Goal: Task Accomplishment & Management: Use online tool/utility

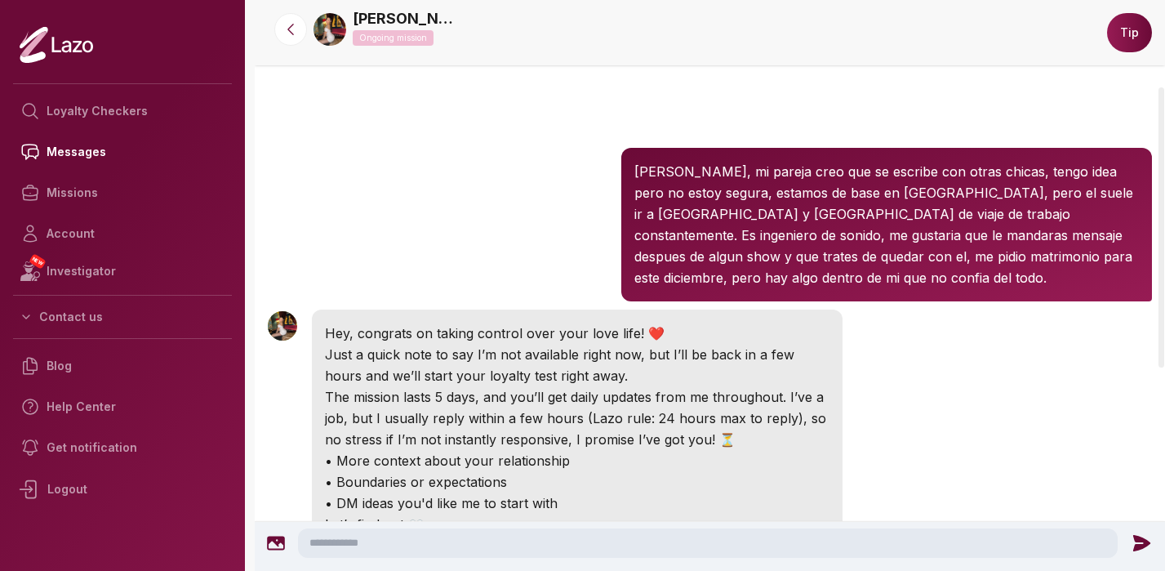
scroll to position [176, 0]
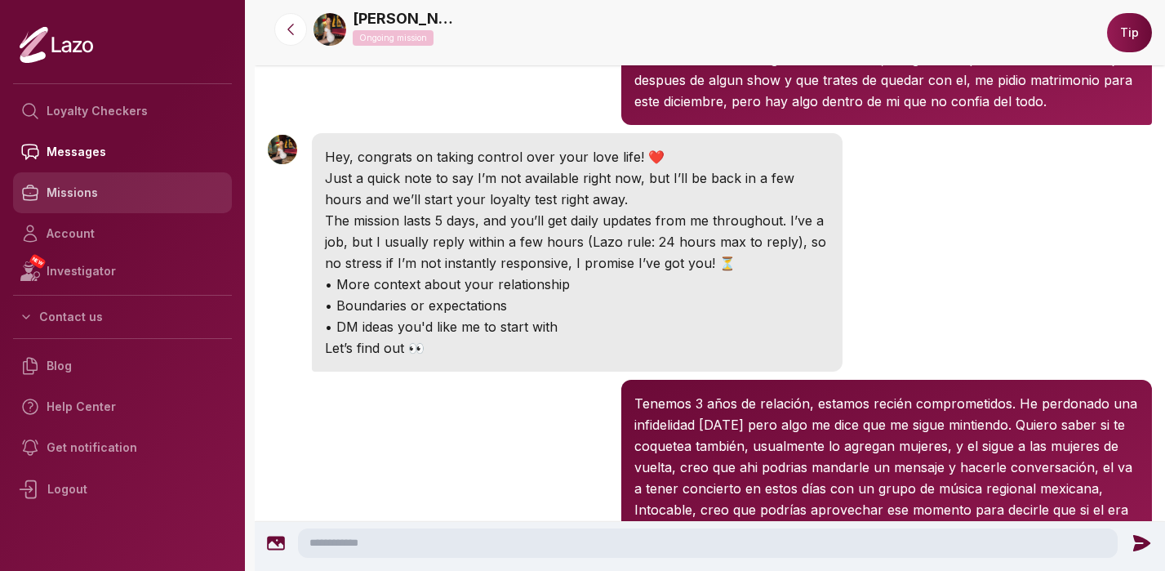
click at [74, 195] on link "Missions" at bounding box center [122, 192] width 219 height 41
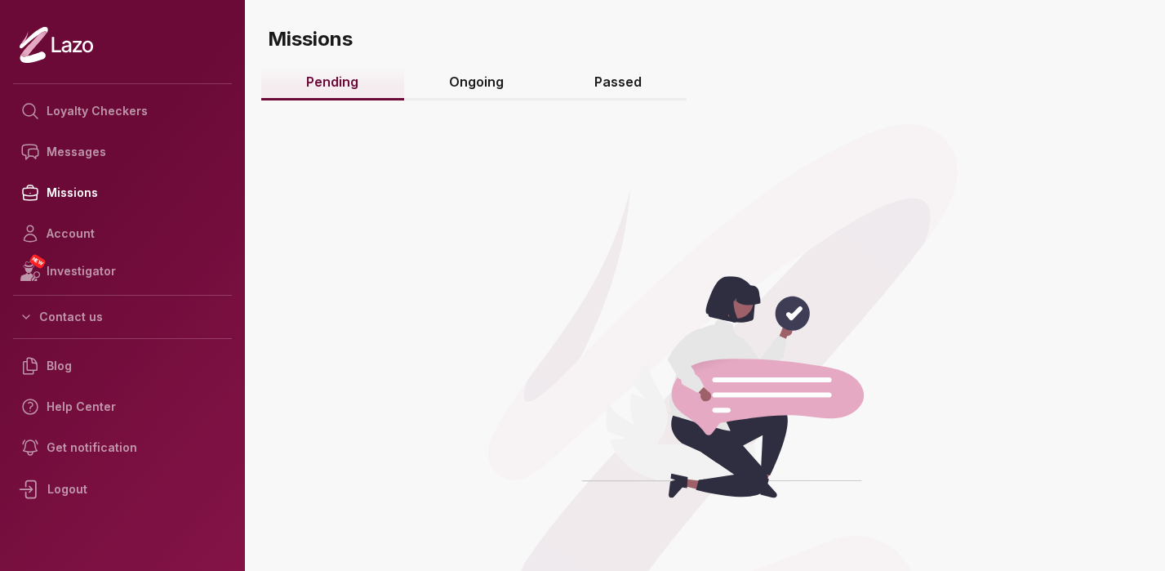
click at [481, 82] on link "Ongoing" at bounding box center [476, 82] width 145 height 35
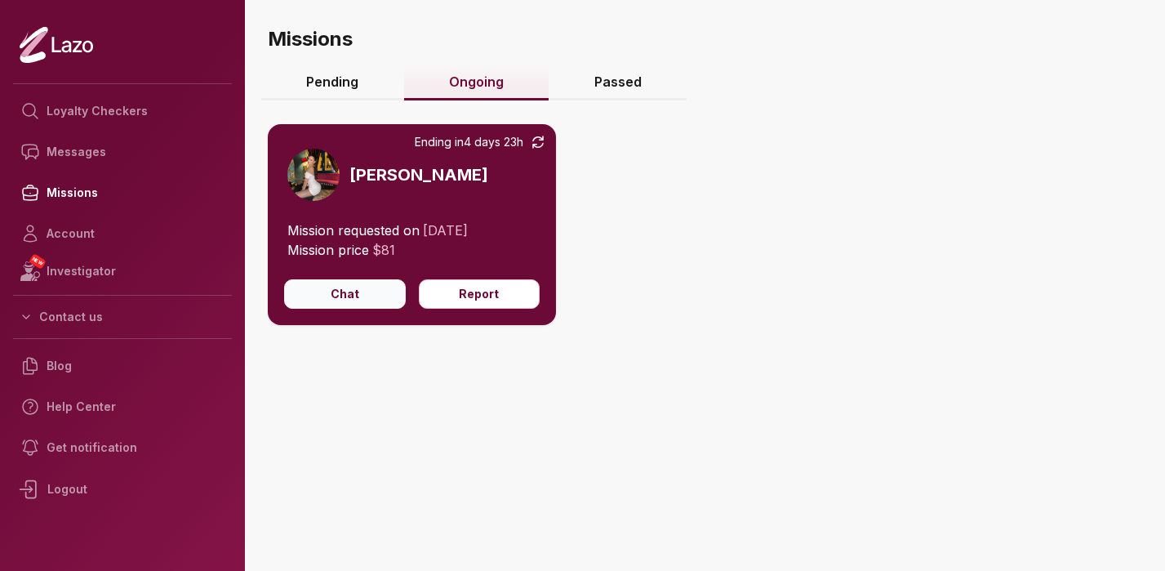
click at [354, 301] on button "Chat" at bounding box center [345, 293] width 122 height 29
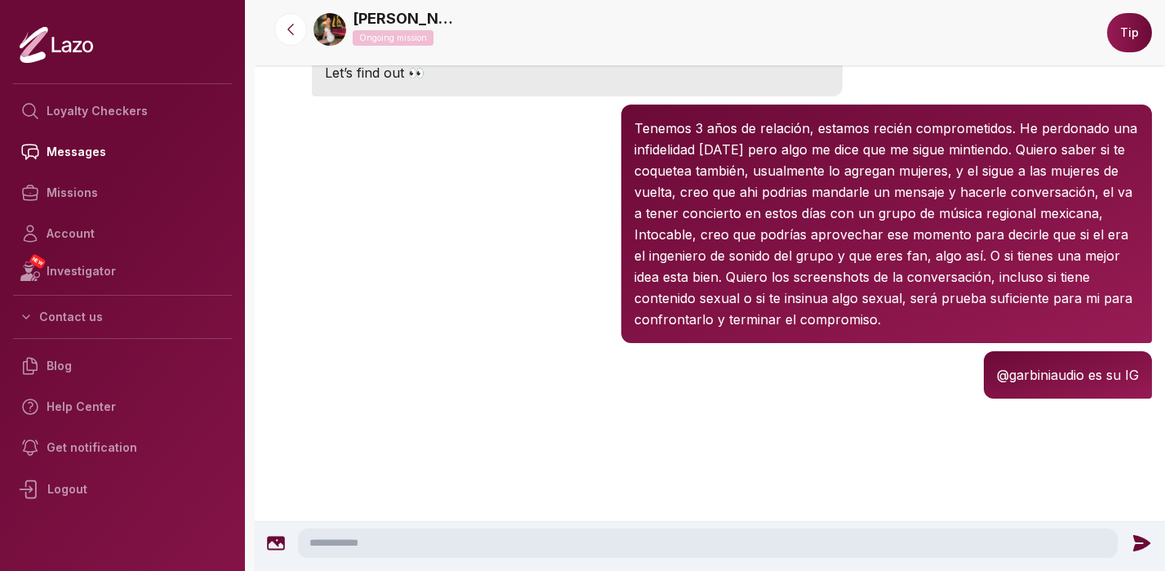
scroll to position [414, 0]
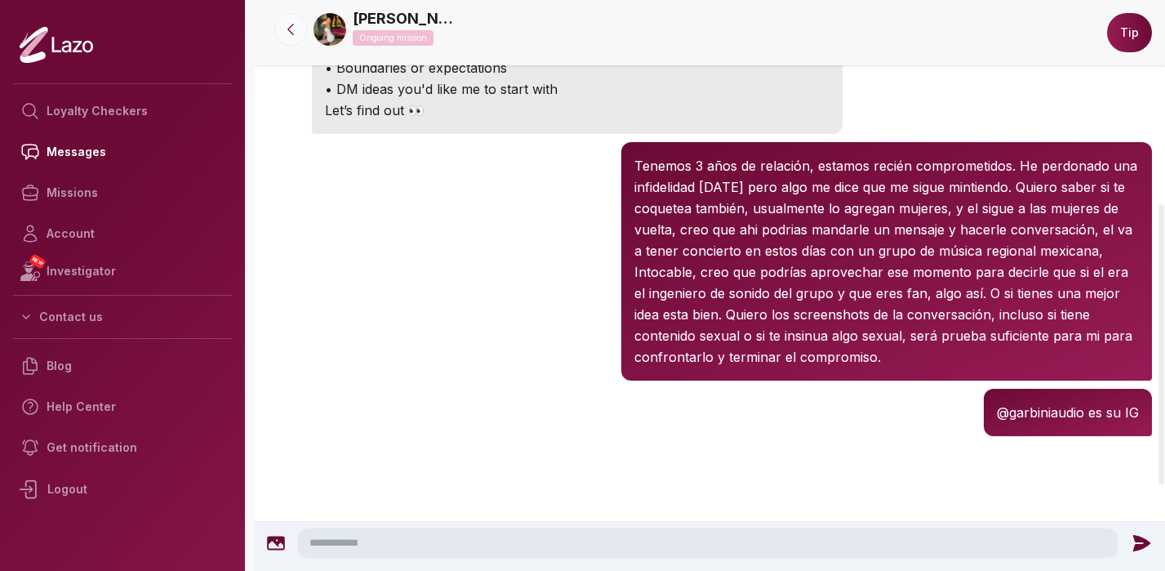
click at [291, 44] on button at bounding box center [290, 29] width 33 height 33
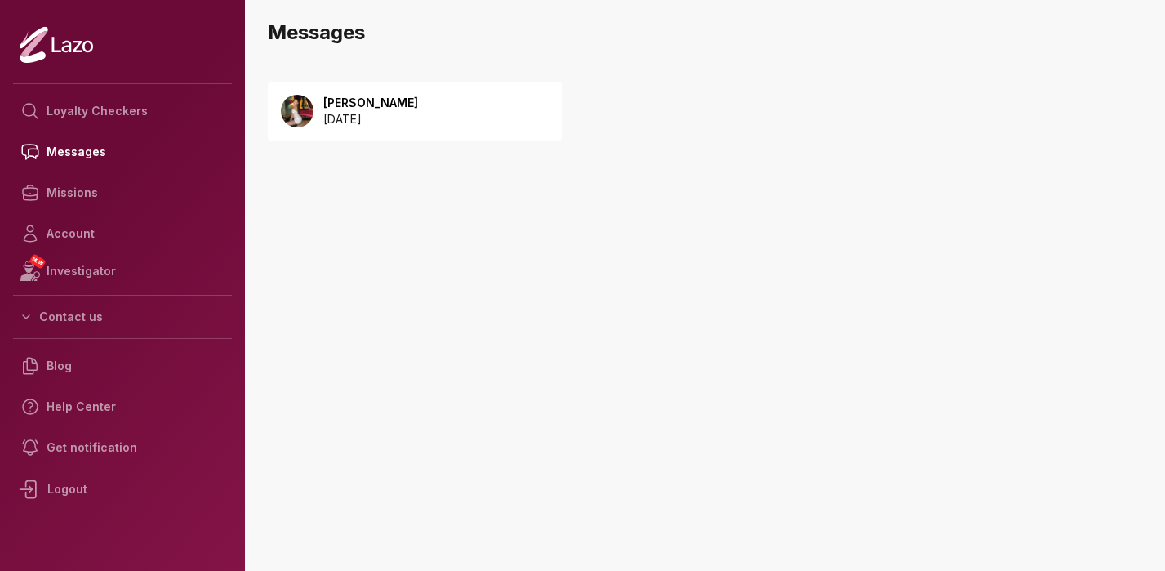
click at [366, 118] on p "[DATE]" at bounding box center [370, 119] width 95 height 16
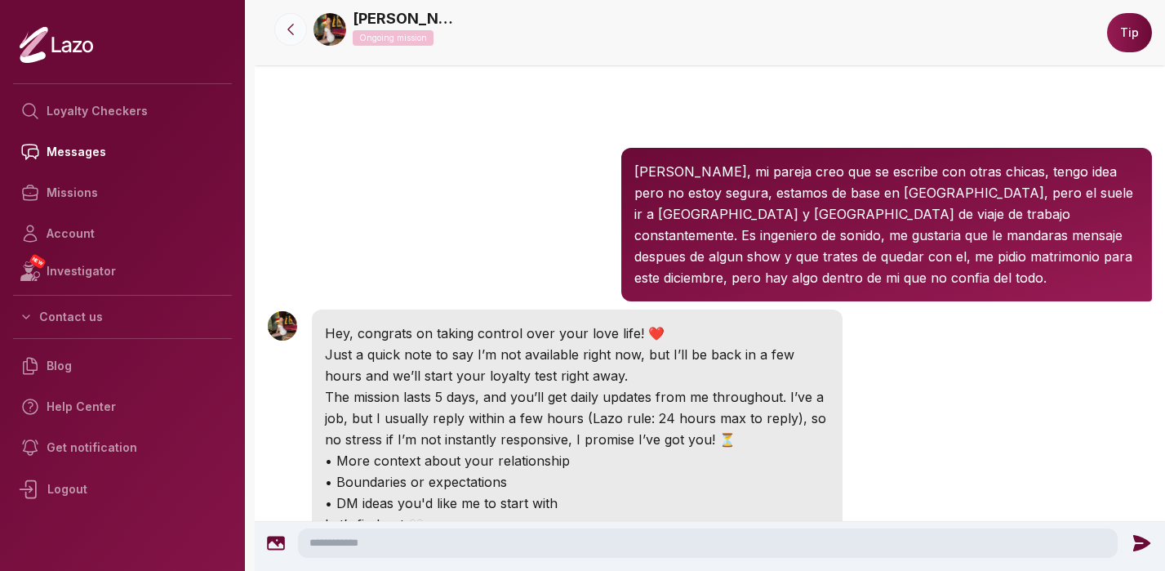
click at [297, 31] on icon at bounding box center [290, 29] width 16 height 16
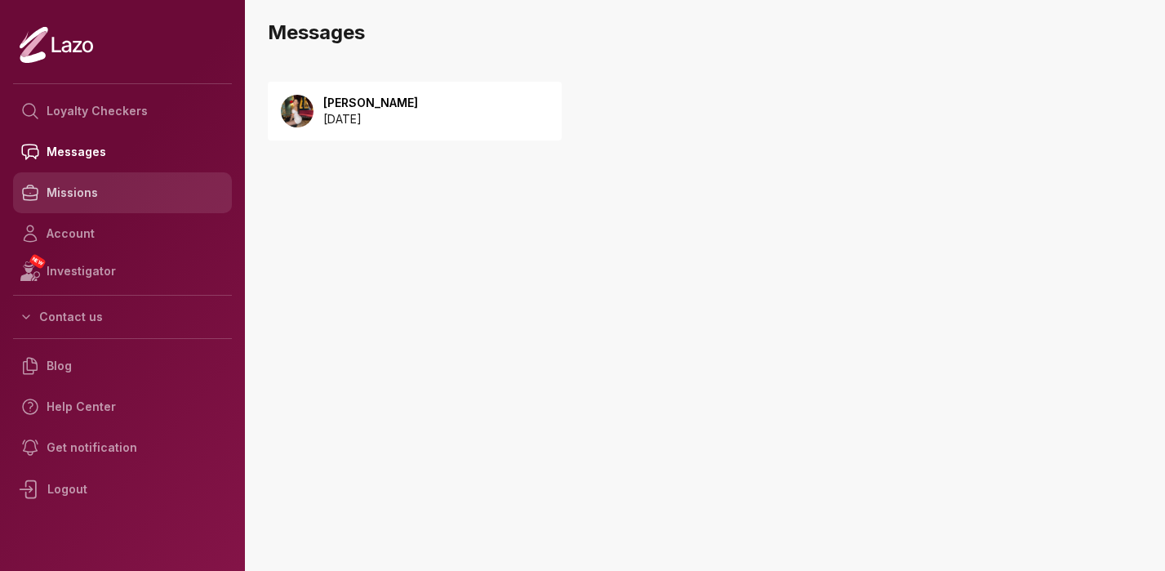
click at [81, 192] on link "Missions" at bounding box center [122, 192] width 219 height 41
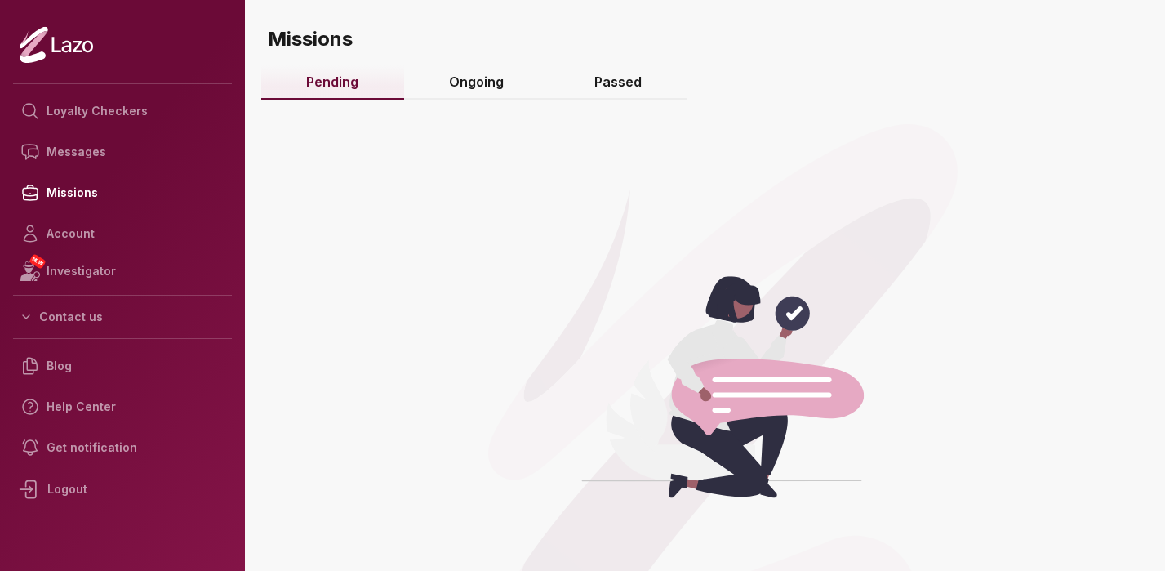
click at [492, 85] on link "Ongoing" at bounding box center [476, 82] width 145 height 35
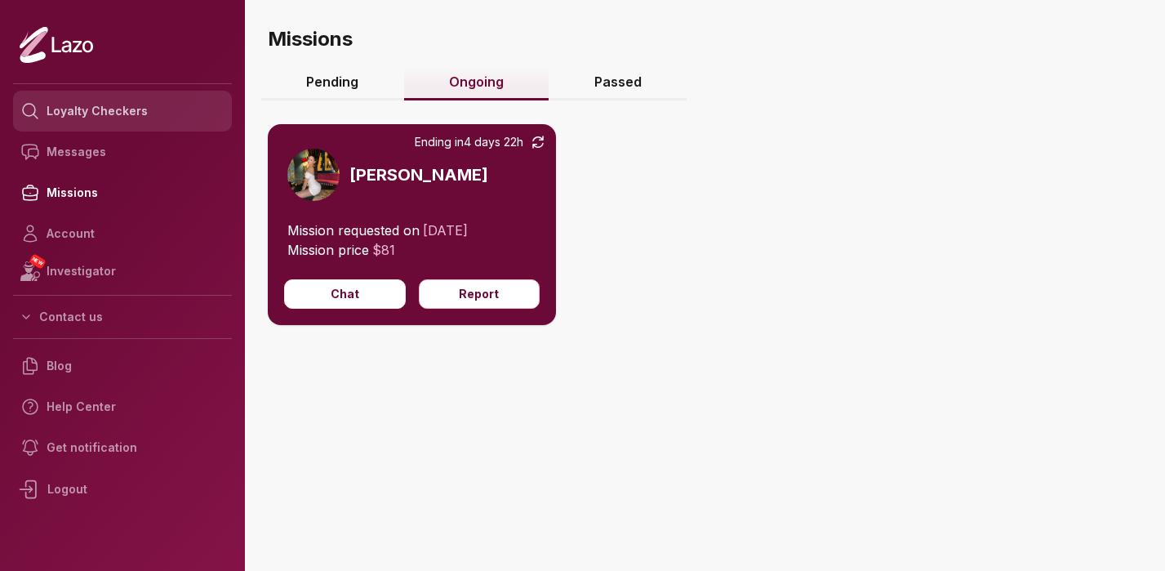
click at [95, 110] on link "Loyalty Checkers" at bounding box center [122, 111] width 219 height 41
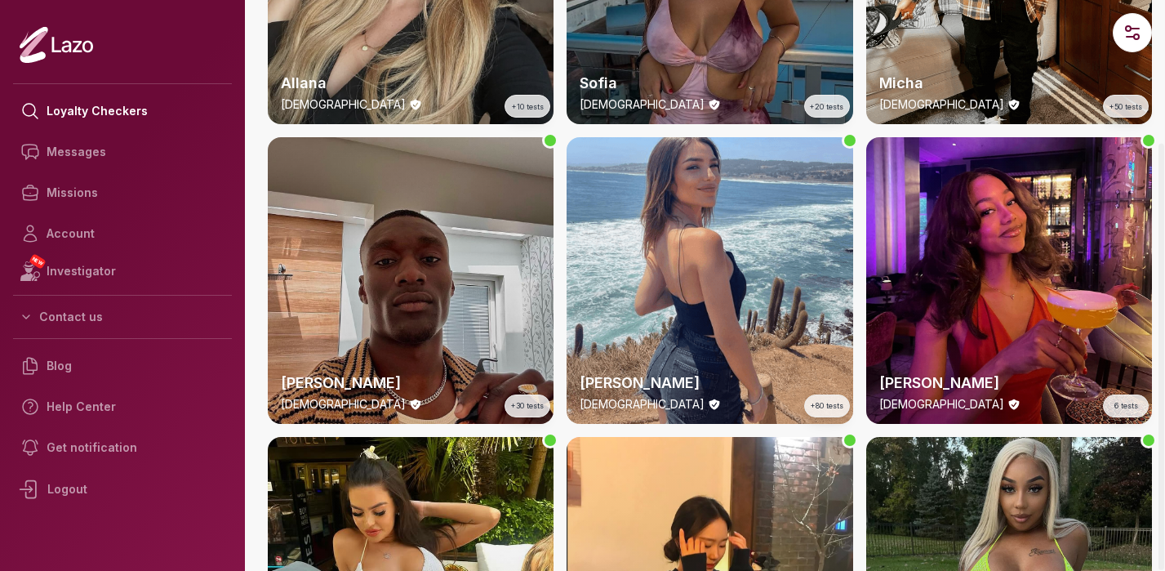
scroll to position [2044, 0]
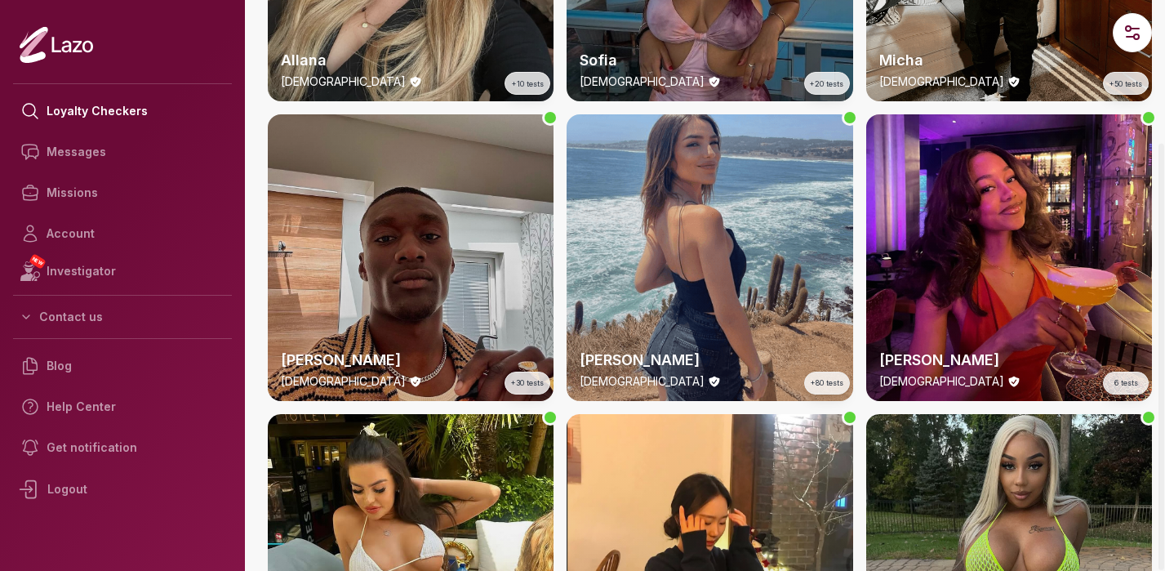
click at [728, 182] on div "Alba 25 y/o +80 tests" at bounding box center [709, 257] width 286 height 286
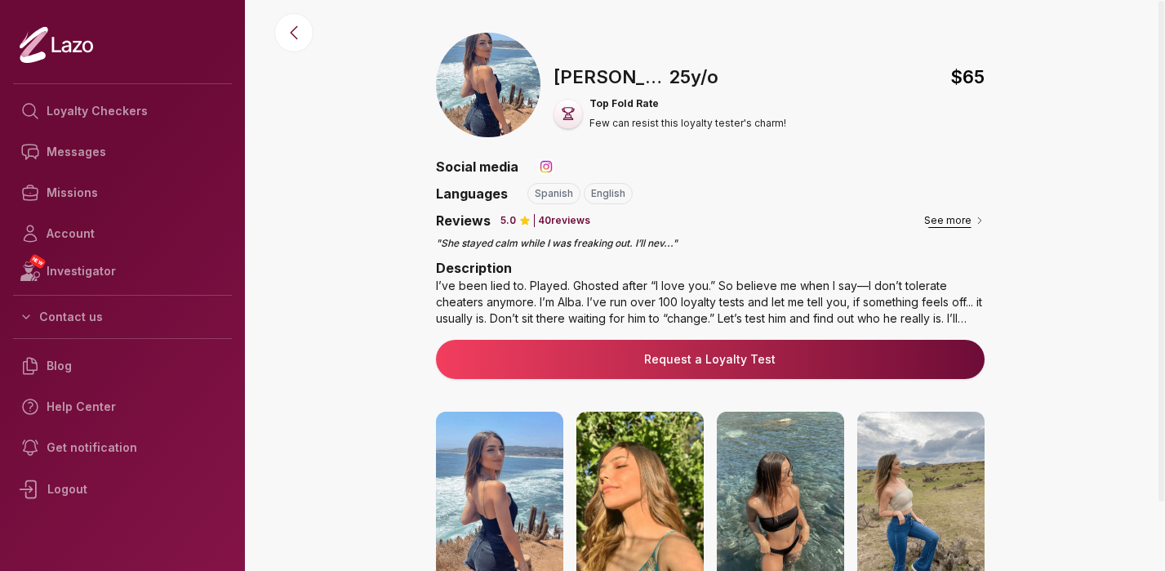
click at [947, 220] on button "See more" at bounding box center [954, 220] width 60 height 16
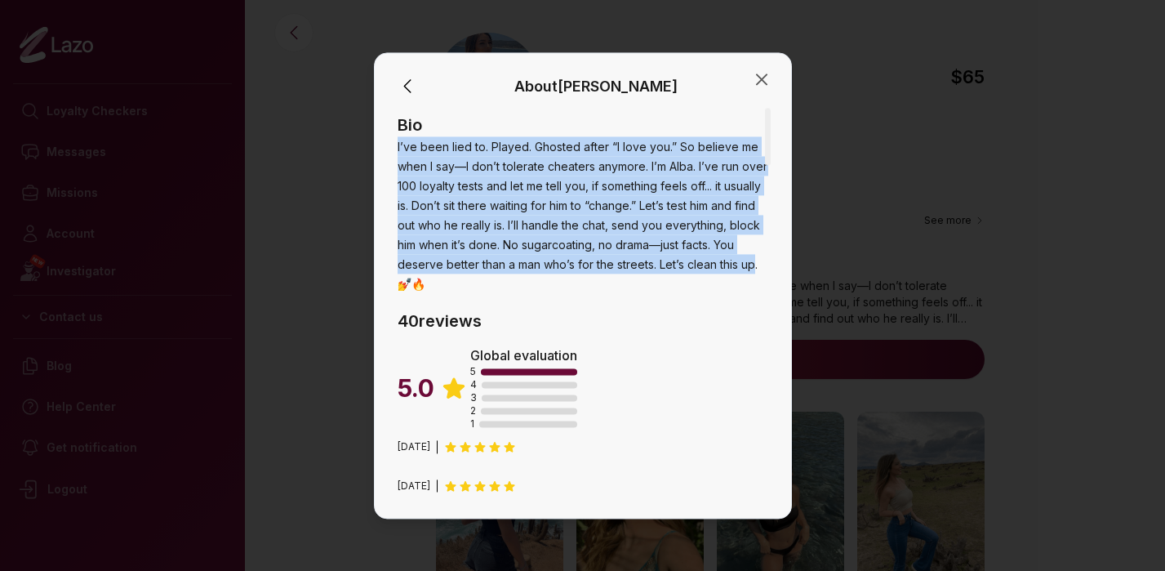
drag, startPoint x: 467, startPoint y: 264, endPoint x: 397, endPoint y: 146, distance: 137.2
click at [397, 146] on span "I’ve been lied to. Played. Ghosted after “I love you.” So believe me when I say…" at bounding box center [582, 215] width 370 height 151
copy span "I’ve been lied to. Played. Ghosted after “I love you.” So believe me when I say…"
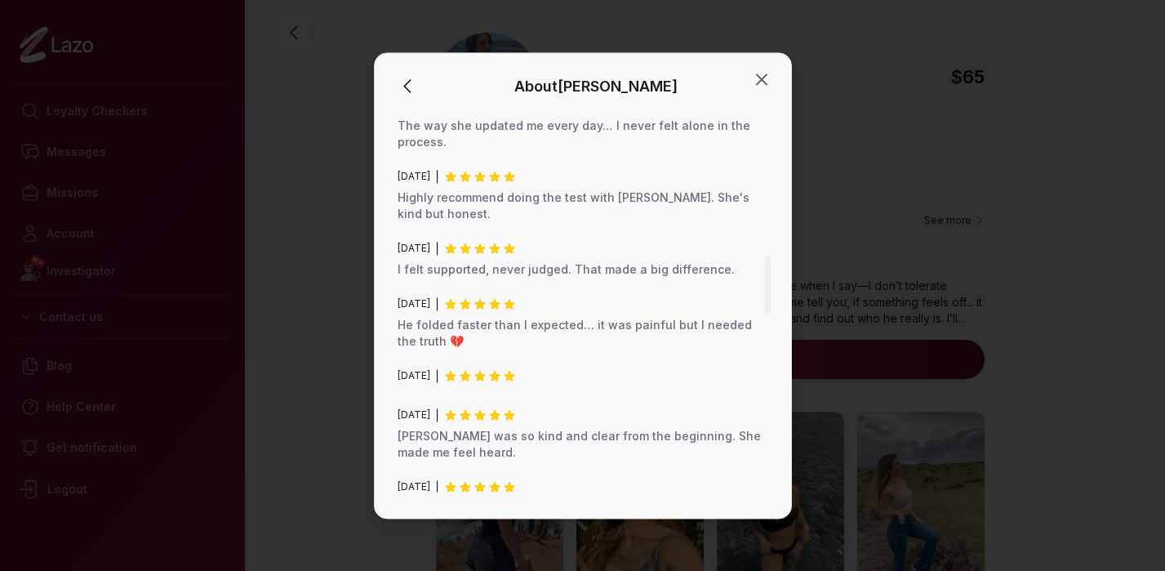
scroll to position [1081, 0]
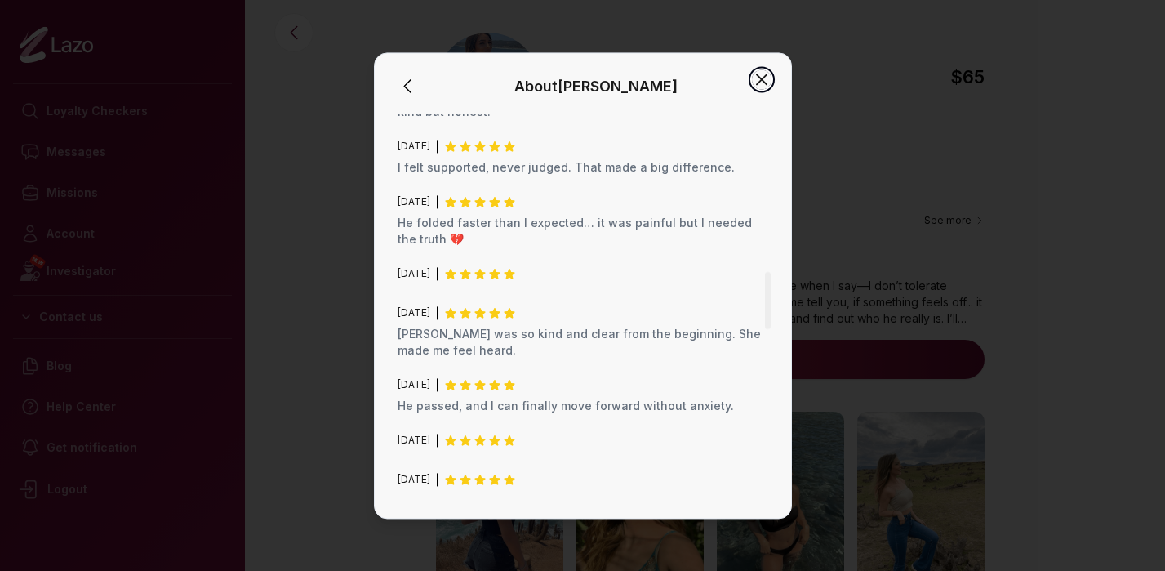
click at [766, 78] on icon "button" at bounding box center [762, 79] width 20 height 20
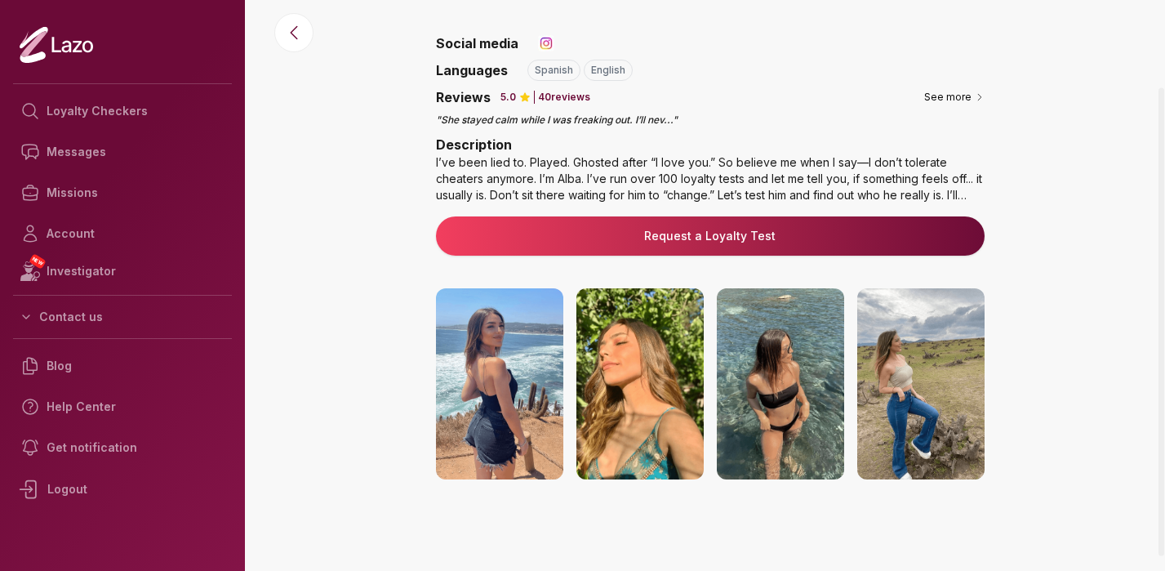
scroll to position [0, 0]
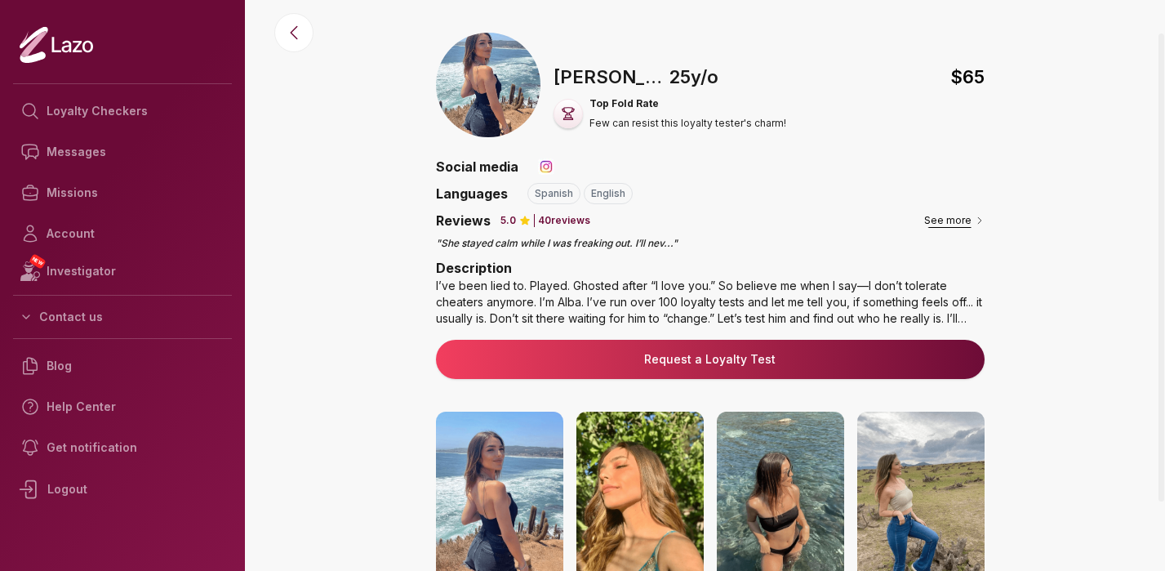
click at [939, 218] on button "See more" at bounding box center [954, 220] width 60 height 16
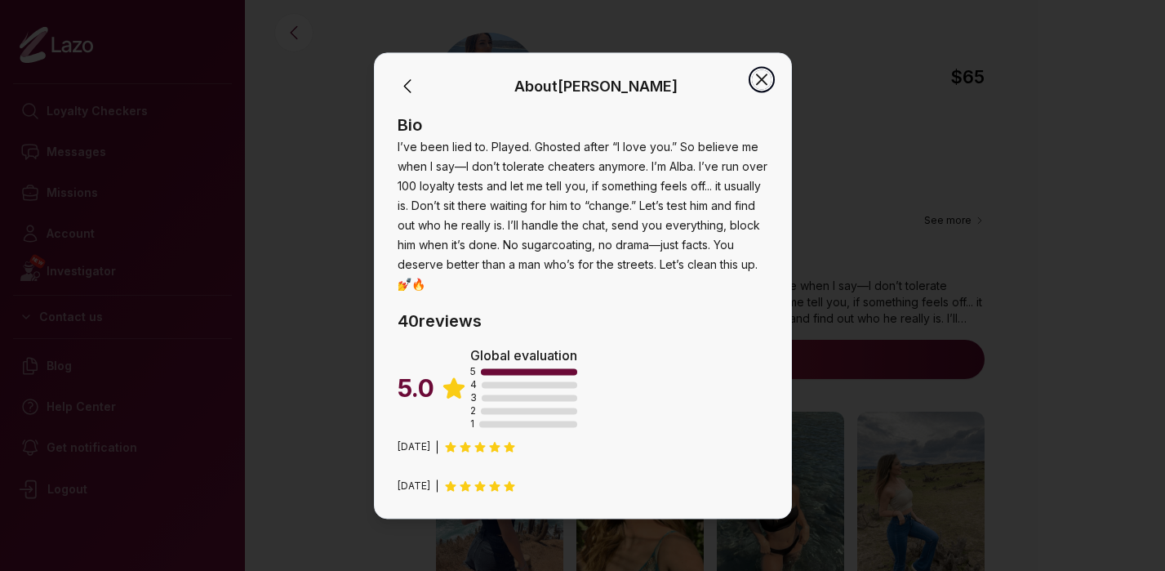
click at [761, 79] on icon "button" at bounding box center [762, 79] width 10 height 10
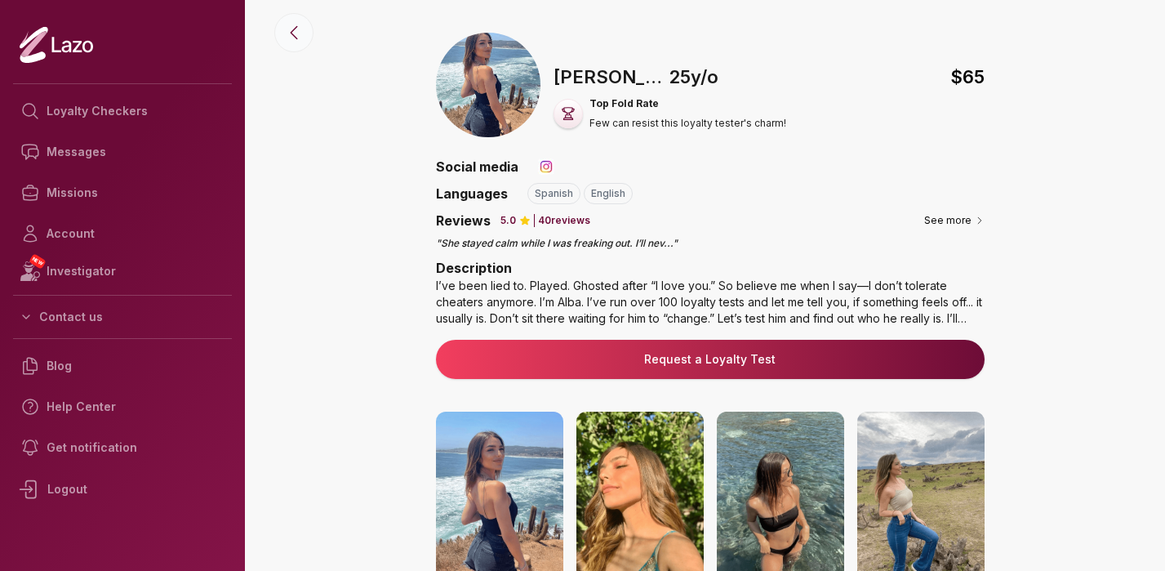
click at [290, 40] on icon at bounding box center [294, 33] width 20 height 20
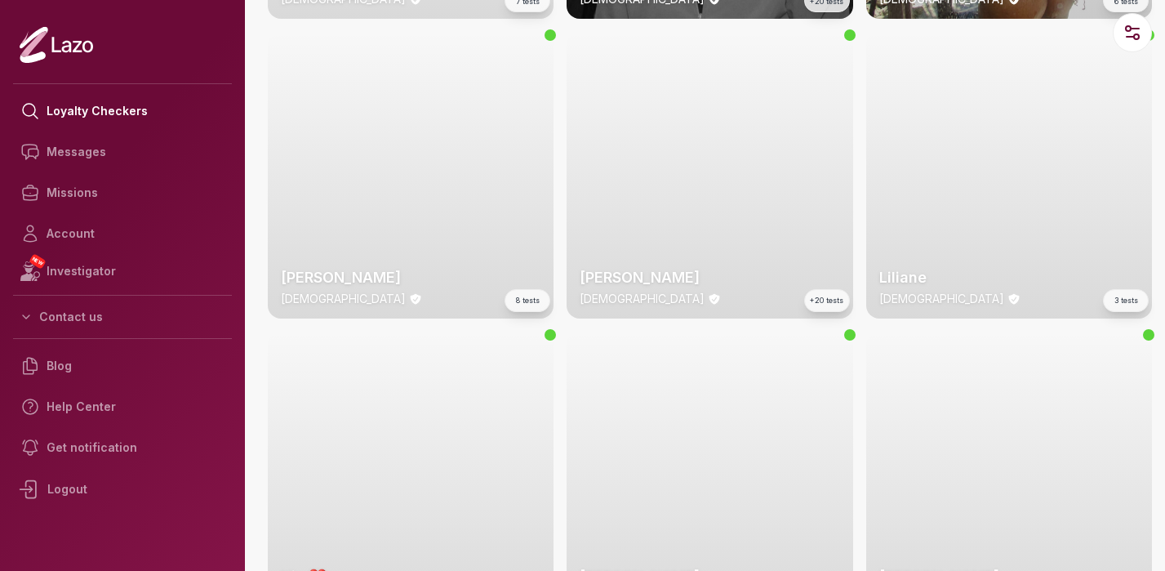
scroll to position [3064, 0]
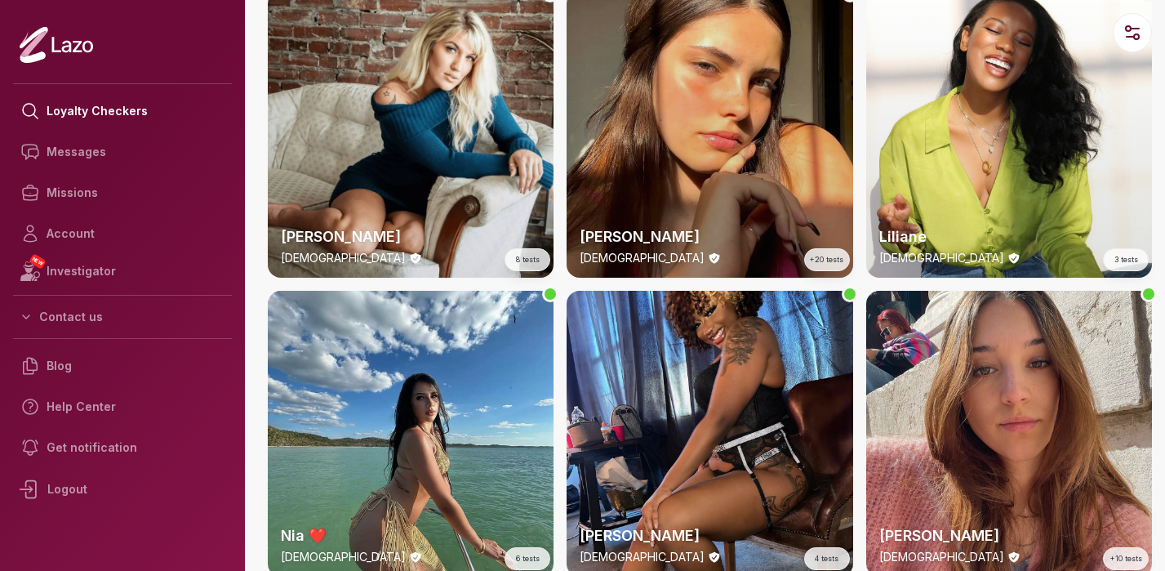
click at [698, 140] on div "Maria 20 y/o +20 tests" at bounding box center [709, 134] width 286 height 286
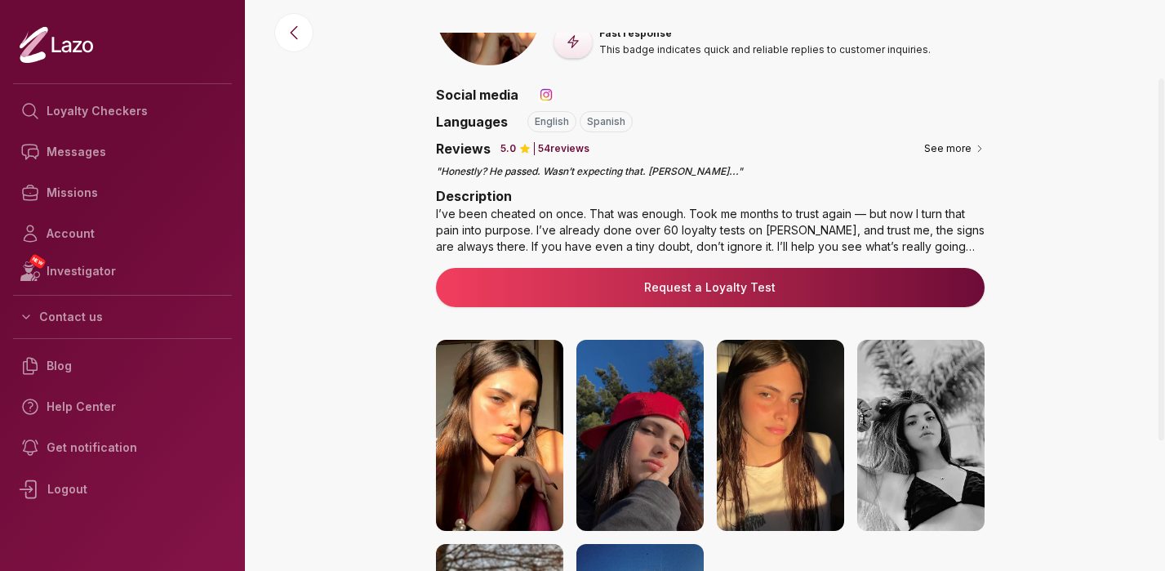
scroll to position [68, 0]
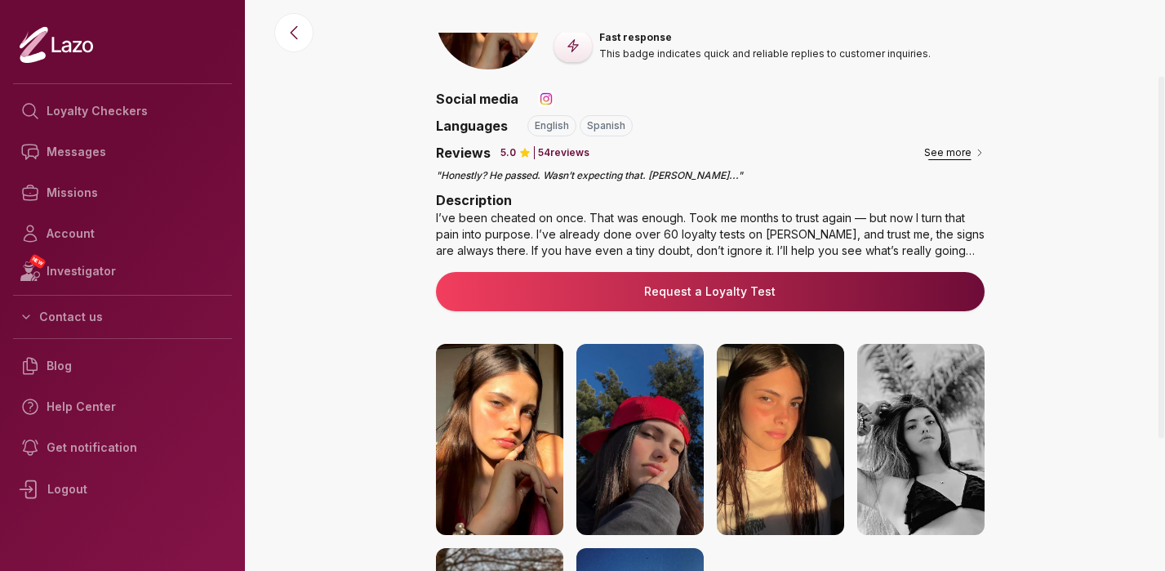
click at [948, 151] on button "See more" at bounding box center [954, 152] width 60 height 16
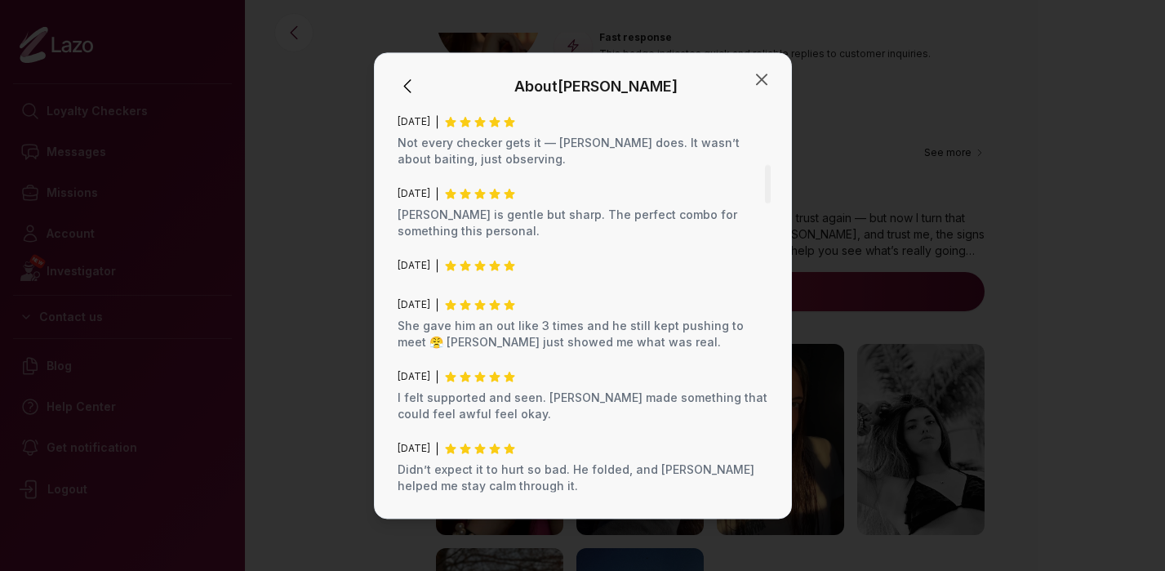
scroll to position [562, 0]
click at [761, 81] on icon "button" at bounding box center [762, 79] width 20 height 20
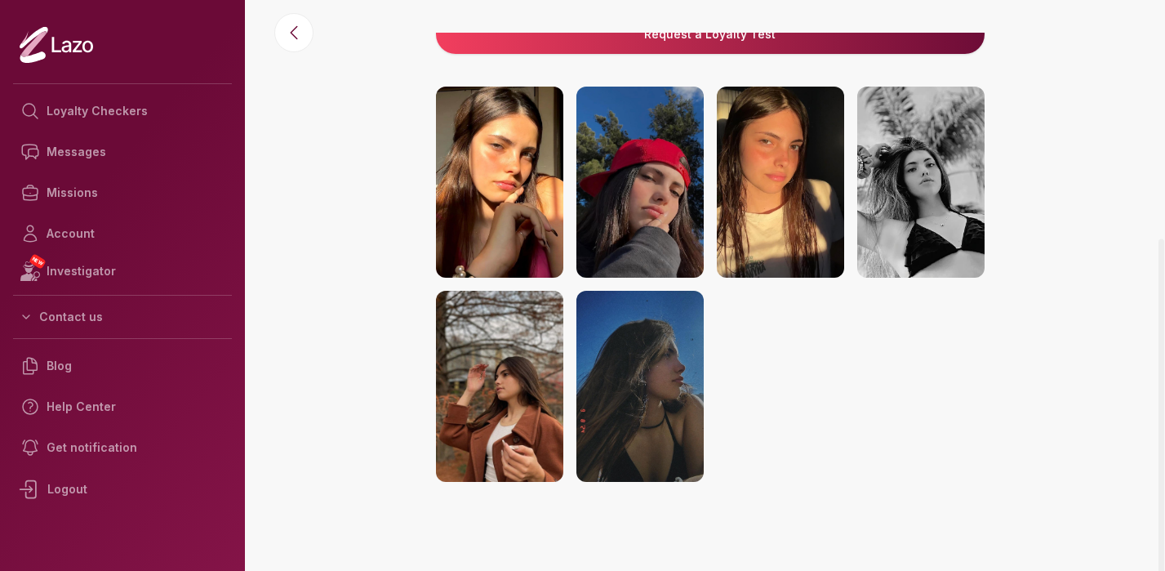
scroll to position [0, 0]
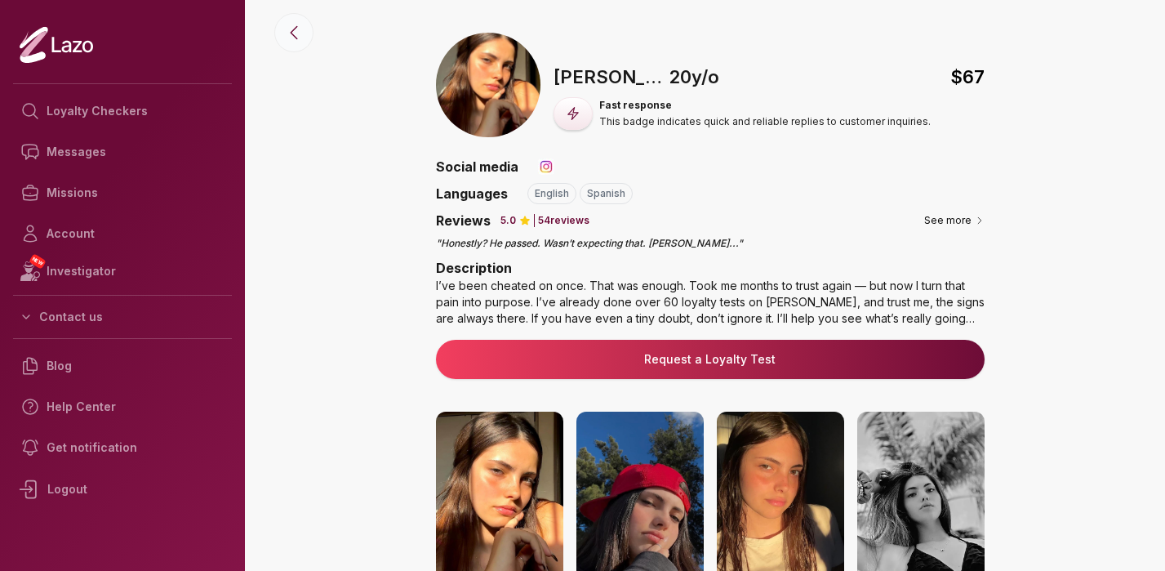
click at [300, 36] on icon at bounding box center [294, 33] width 20 height 20
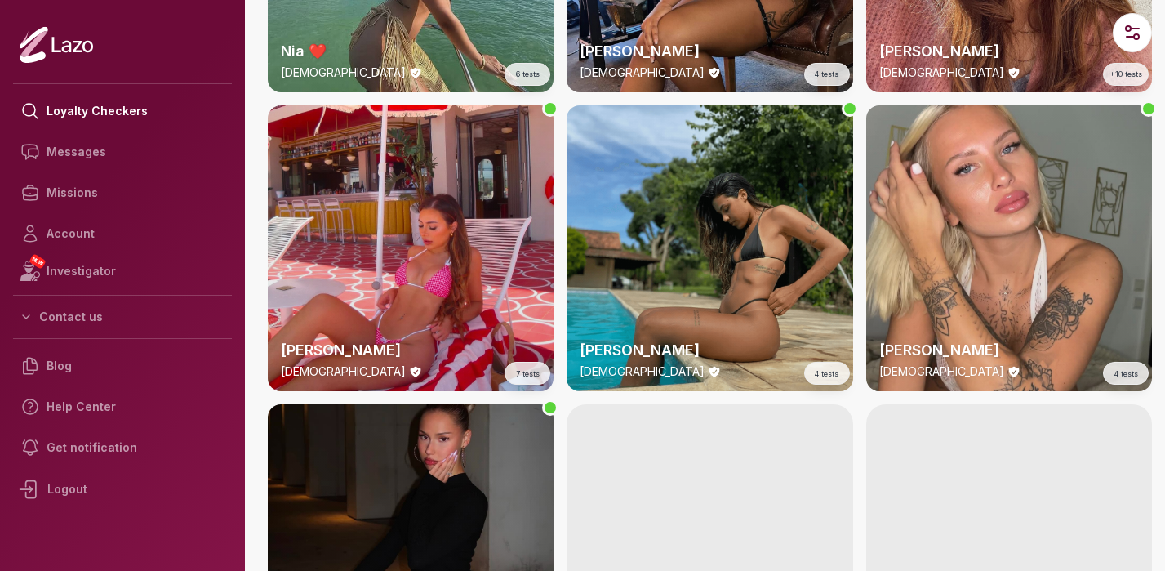
scroll to position [3554, 0]
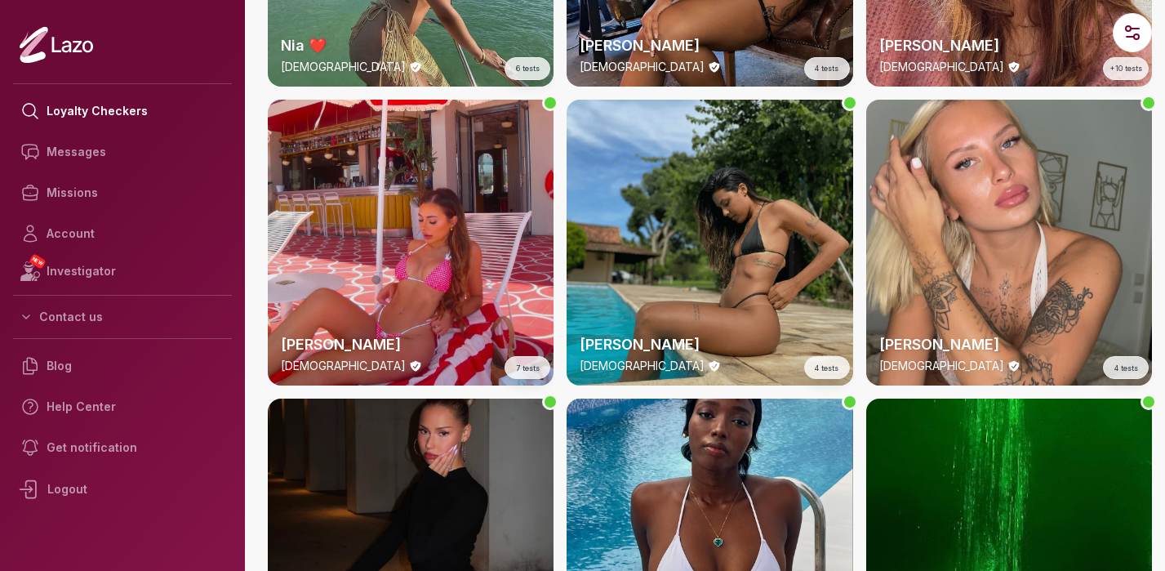
click at [748, 273] on div "Valeria 21 y/o 4 tests" at bounding box center [709, 243] width 286 height 286
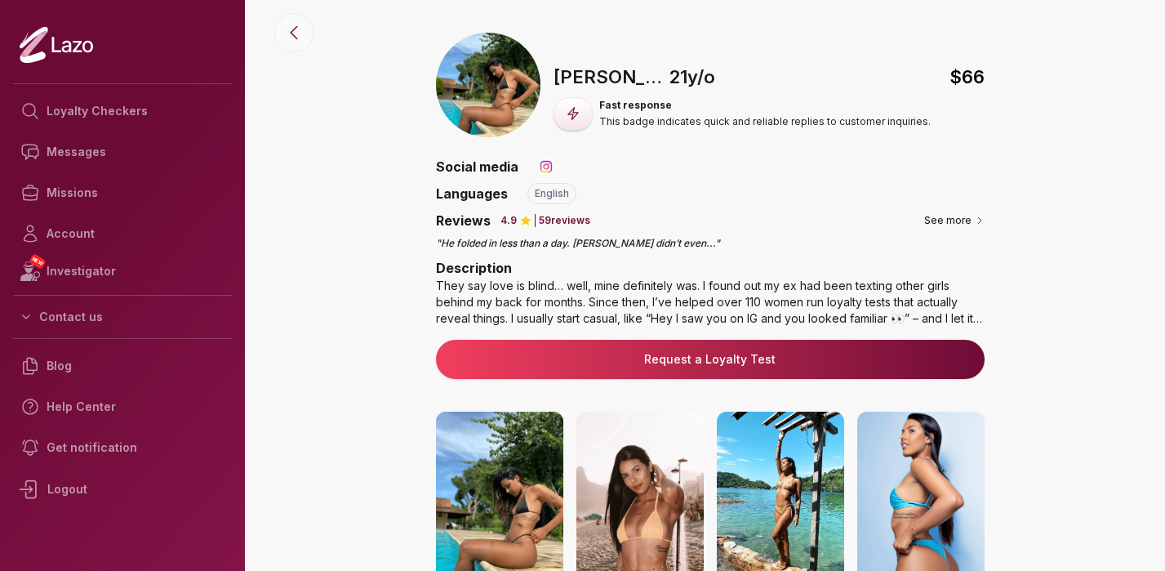
click at [291, 32] on icon at bounding box center [294, 33] width 7 height 12
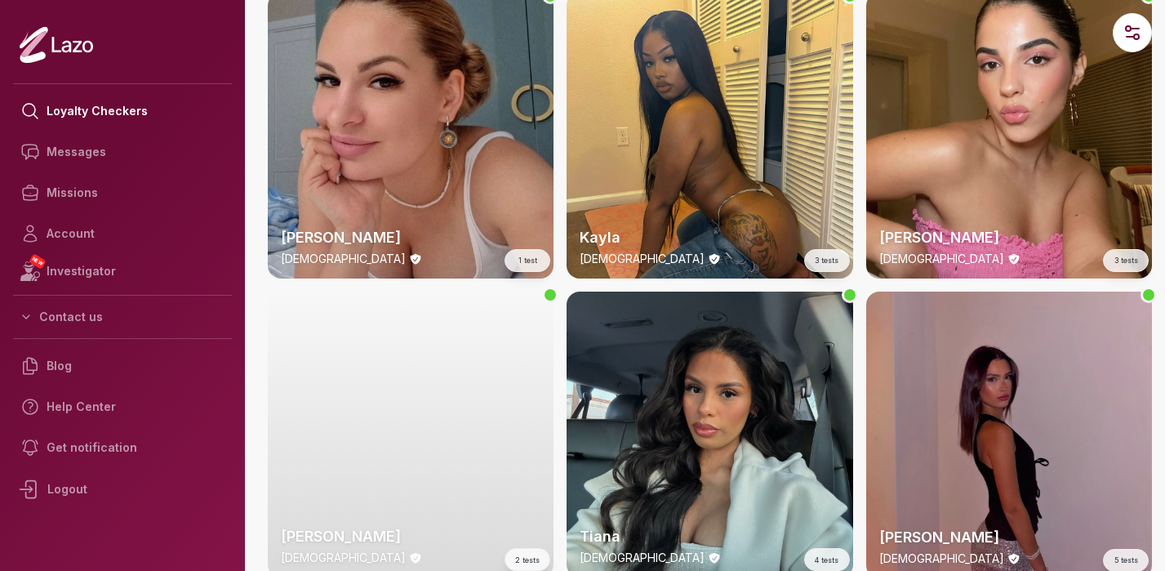
scroll to position [4291, 0]
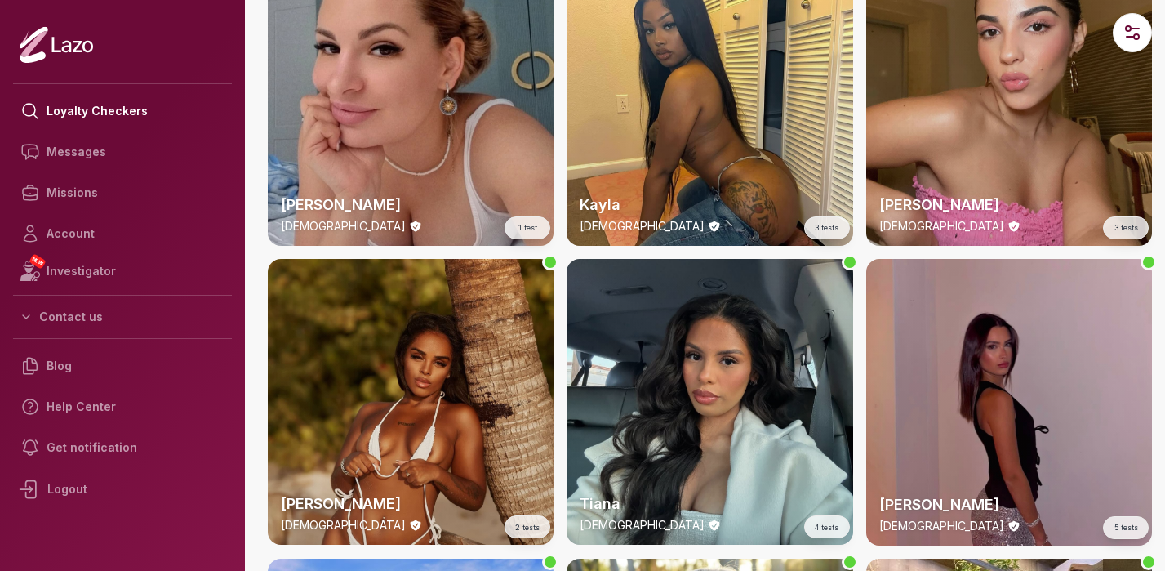
click at [1060, 84] on div "Isabella 21 y/o 3 tests" at bounding box center [1009, 103] width 286 height 286
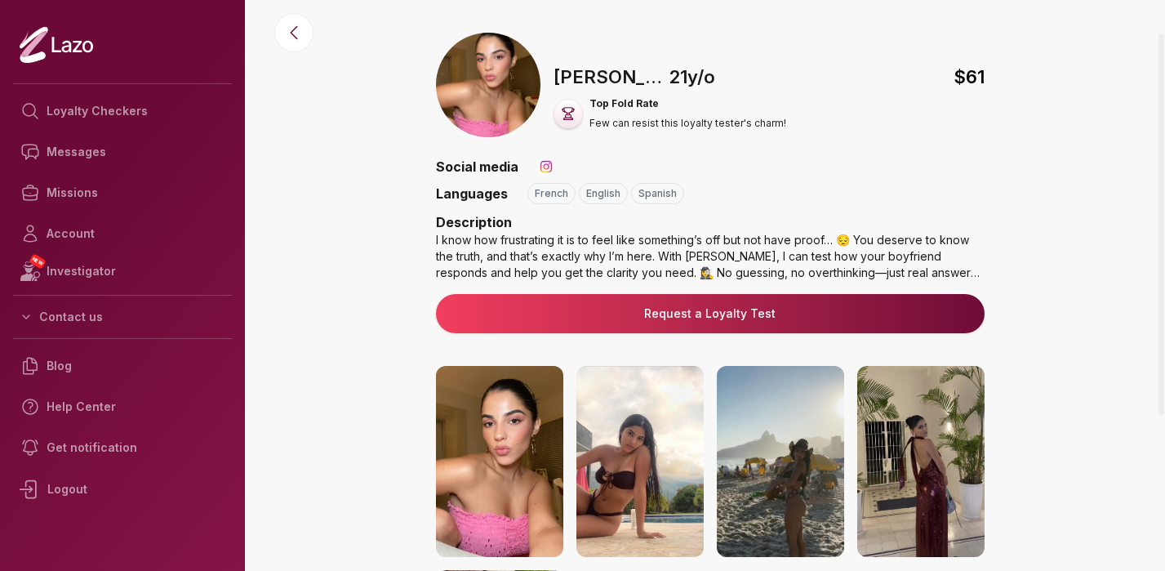
click at [717, 250] on div "I know how frustrating it is to feel like something’s off but not have proof… 😔…" at bounding box center [710, 256] width 548 height 49
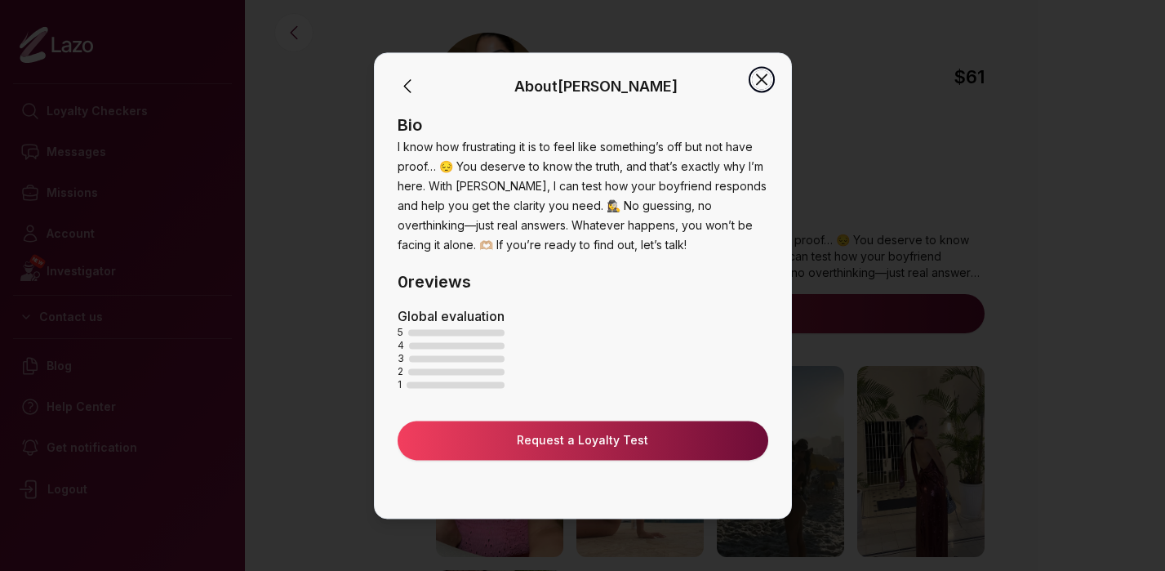
click at [758, 81] on icon "button" at bounding box center [762, 79] width 10 height 10
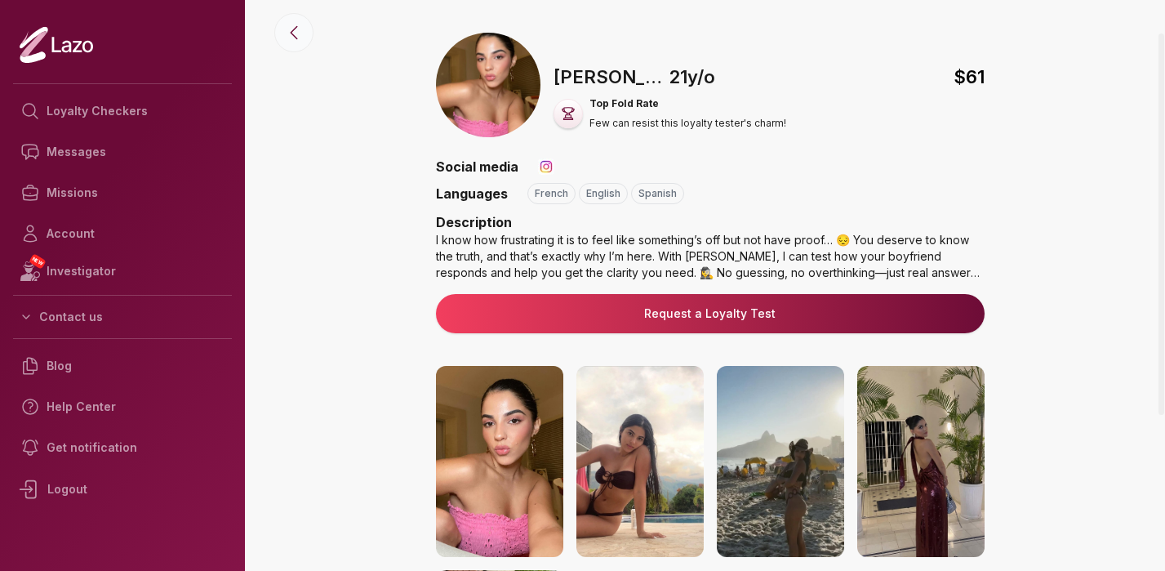
click at [294, 43] on button at bounding box center [293, 32] width 39 height 39
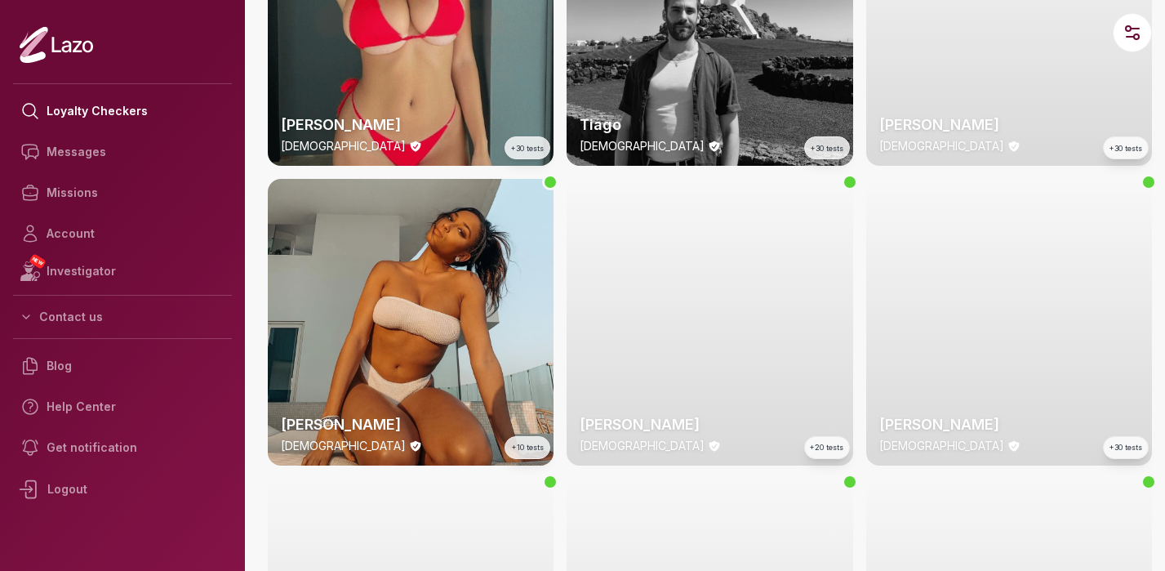
scroll to position [1119, 0]
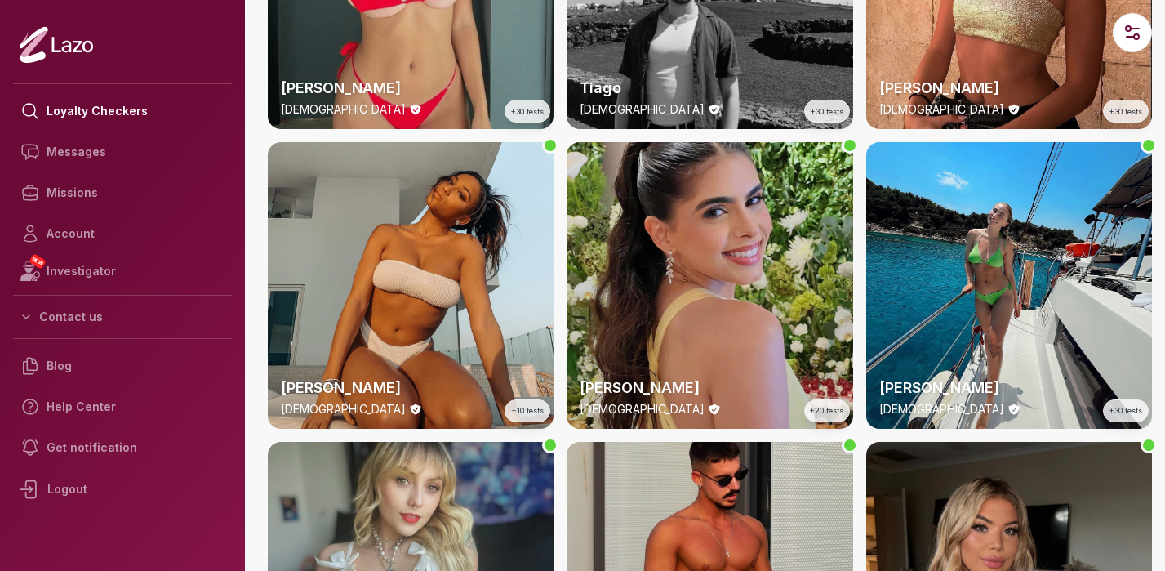
click at [688, 251] on div "Clara 29 y/o +20 tests" at bounding box center [709, 285] width 286 height 286
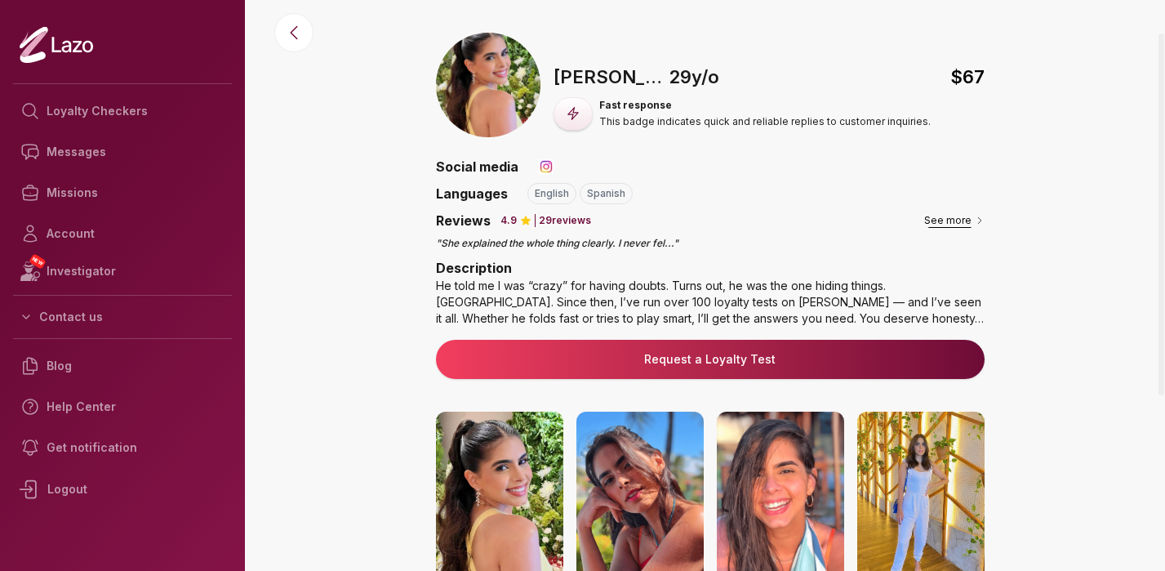
click at [953, 218] on button "See more" at bounding box center [954, 220] width 60 height 16
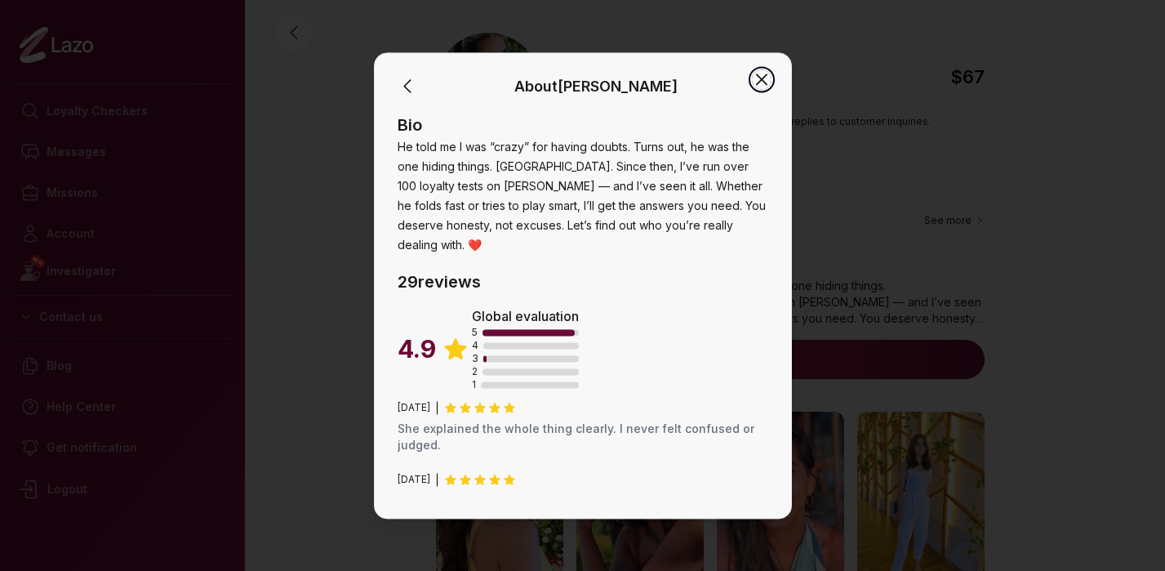
click at [765, 76] on icon "button" at bounding box center [762, 79] width 10 height 10
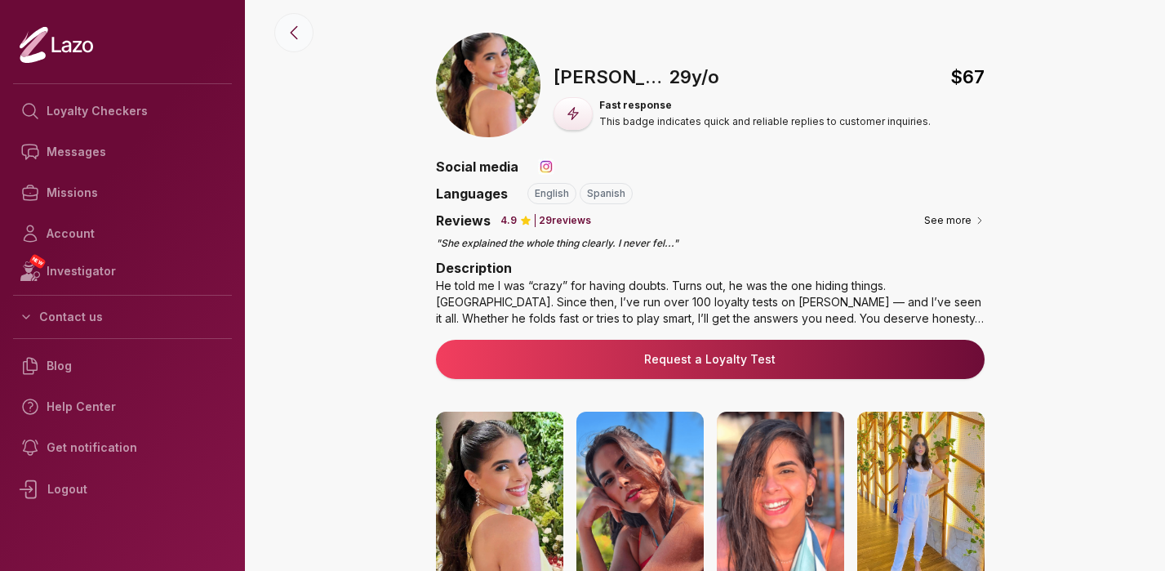
click at [290, 34] on icon at bounding box center [294, 33] width 20 height 20
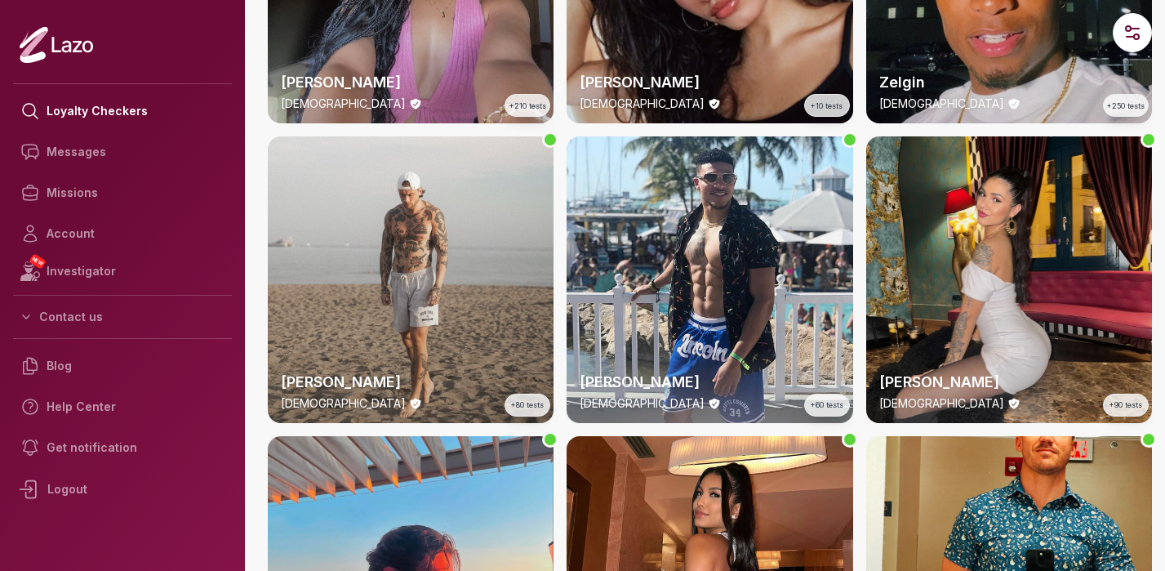
scroll to position [225, 0]
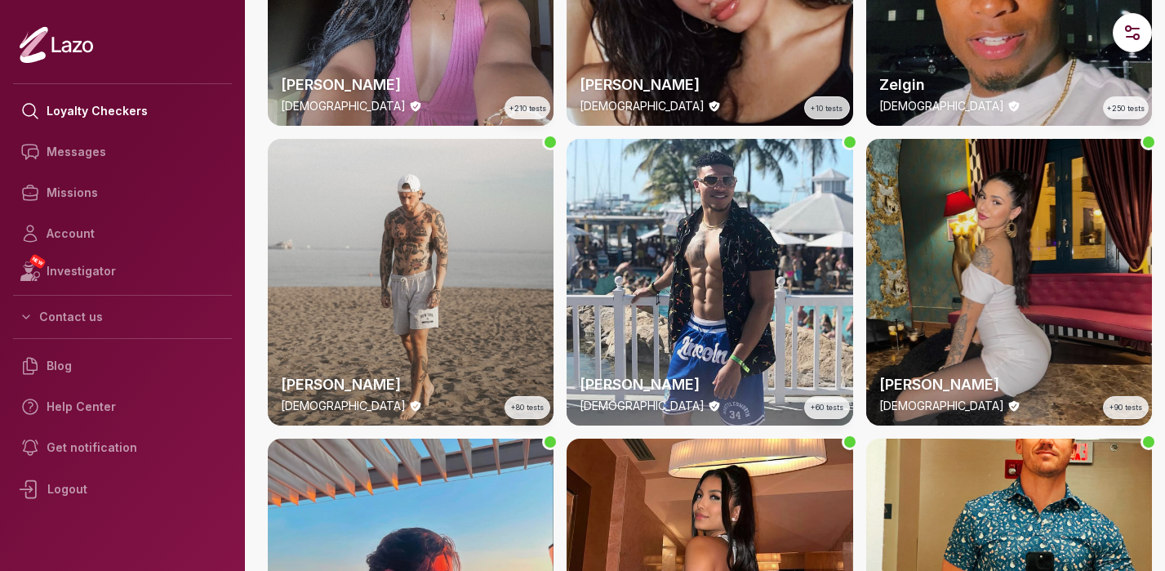
click at [1059, 227] on div "Valentina 26 y/o +90 tests" at bounding box center [1009, 282] width 286 height 286
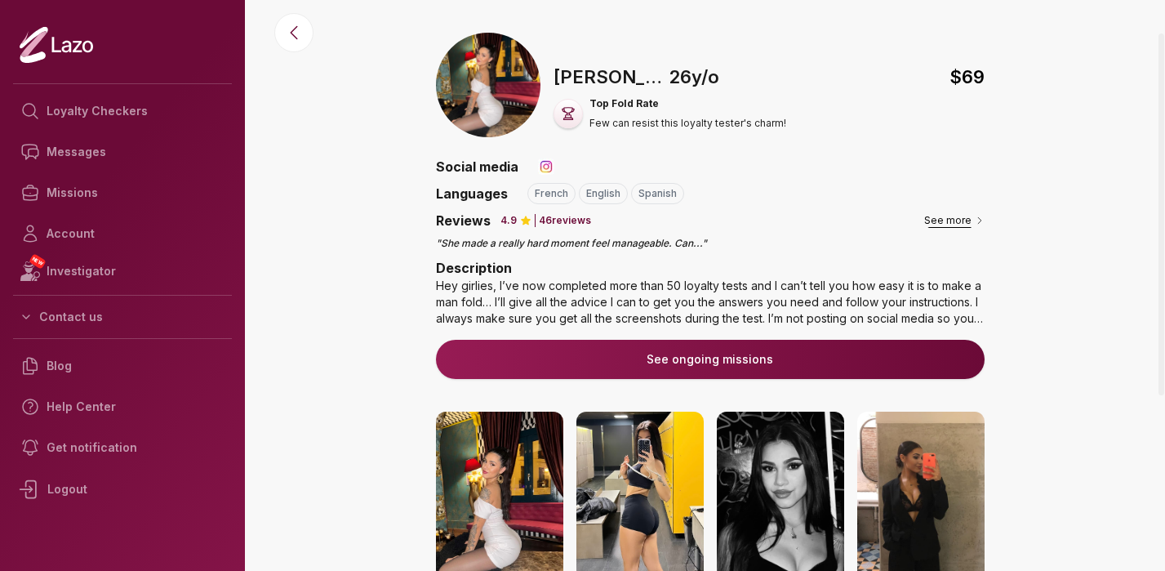
click at [954, 220] on button "See more" at bounding box center [954, 220] width 60 height 16
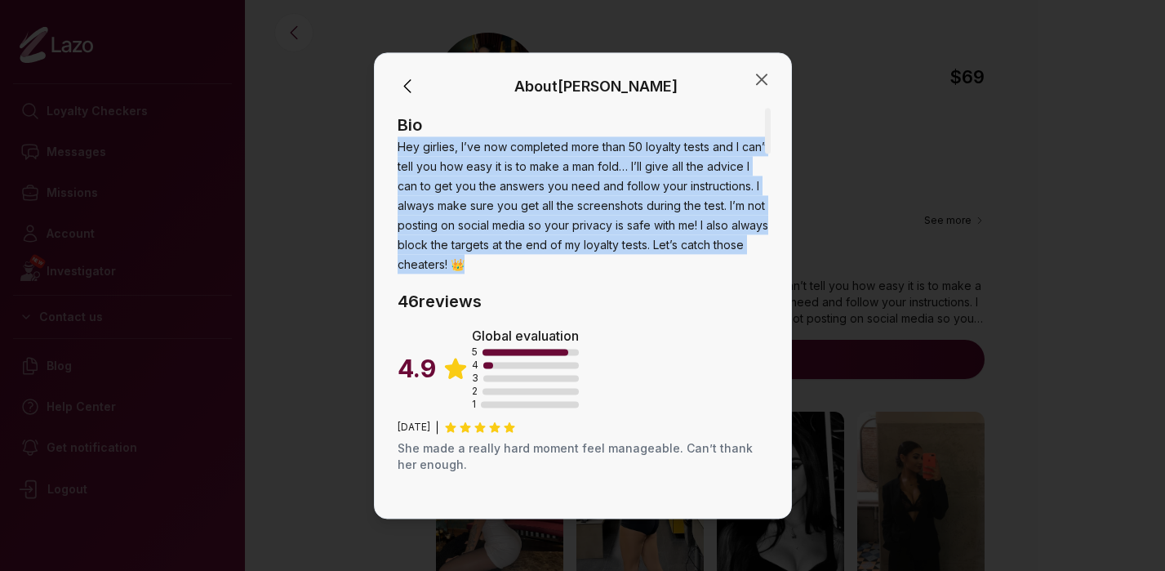
drag, startPoint x: 398, startPoint y: 145, endPoint x: 567, endPoint y: 262, distance: 205.3
copy span "Hey girlies, I’ve now completed more than 50 loyalty tests and I can’t tell you…"
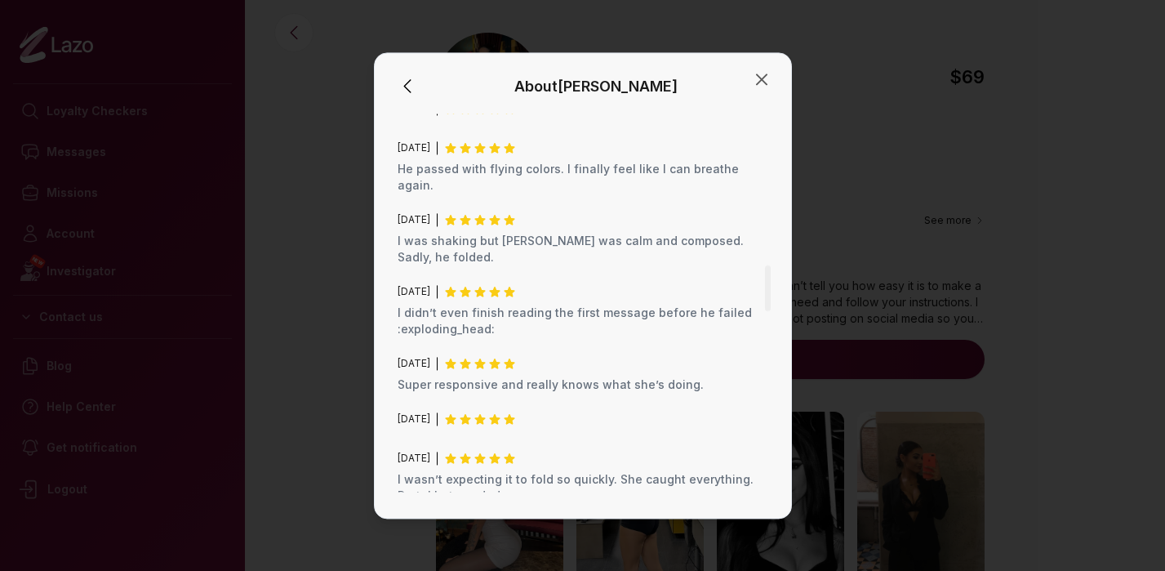
scroll to position [1295, 0]
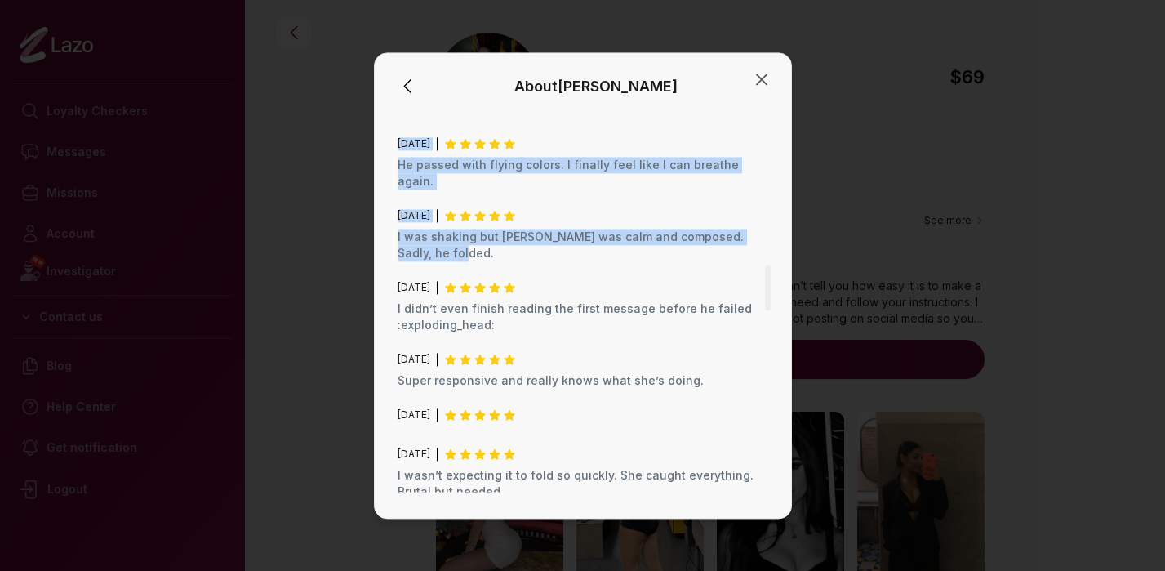
drag, startPoint x: 396, startPoint y: 158, endPoint x: 438, endPoint y: 166, distance: 43.4
click at [438, 166] on div "Bio Hey girlies, I’ve now completed more than 50 loyalty tests and I can’t tell…" at bounding box center [582, 302] width 377 height 391
click at [438, 229] on p "I was shaking but Valentina was calm and composed. Sadly, he folded." at bounding box center [582, 245] width 371 height 33
drag, startPoint x: 440, startPoint y: 171, endPoint x: 396, endPoint y: 154, distance: 47.3
click at [396, 154] on div "Bio Hey girlies, I’ve now completed more than 50 loyalty tests and I can’t tell…" at bounding box center [582, 302] width 377 height 391
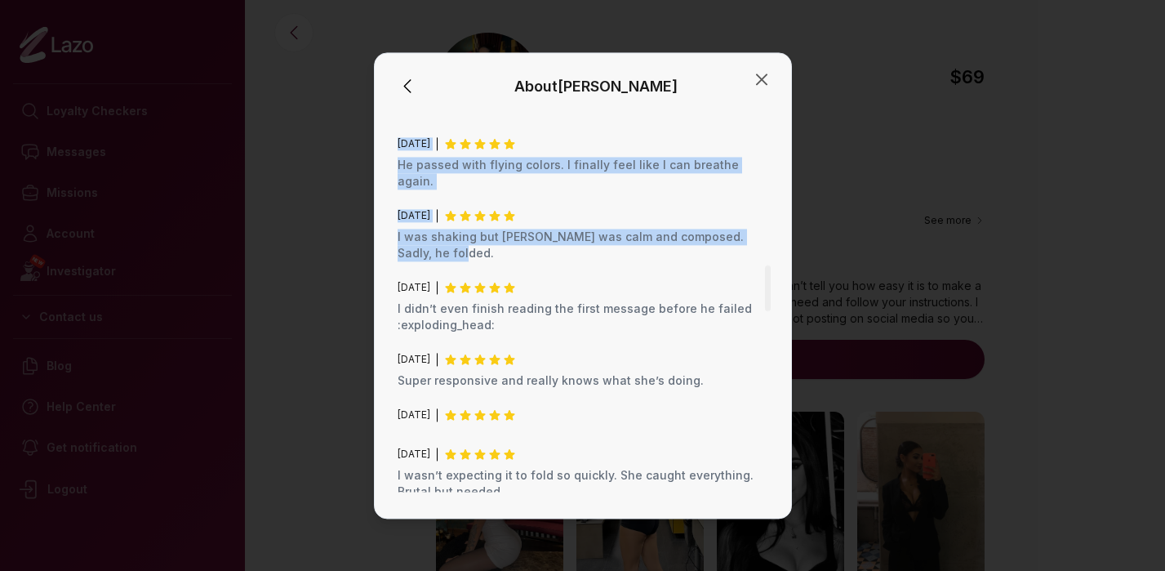
click at [442, 229] on p "I was shaking but Valentina was calm and composed. Sadly, he folded." at bounding box center [582, 245] width 371 height 33
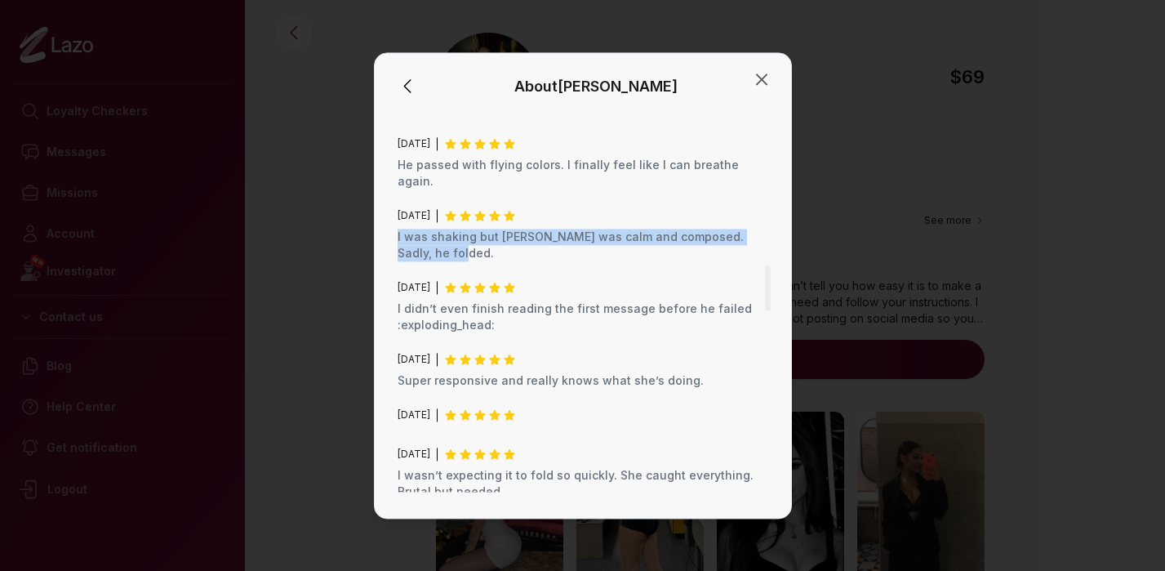
drag, startPoint x: 440, startPoint y: 175, endPoint x: 397, endPoint y: 162, distance: 44.4
click at [397, 229] on p "I was shaking but Valentina was calm and composed. Sadly, he folded." at bounding box center [582, 245] width 371 height 33
copy p "I was shaking but Valentina was calm and composed. Sadly, he folded."
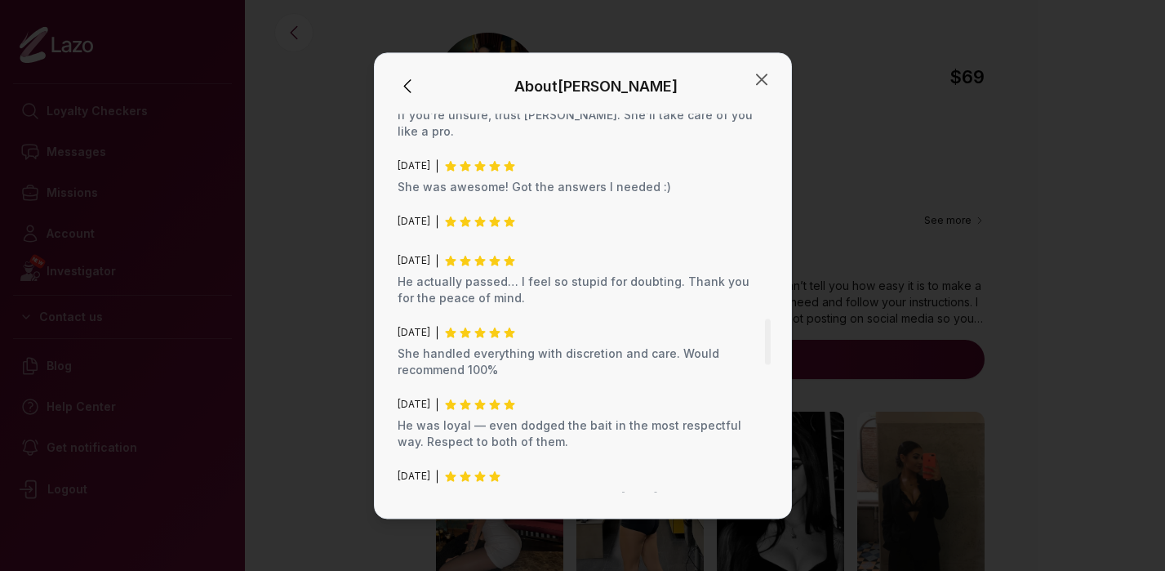
scroll to position [1752, 0]
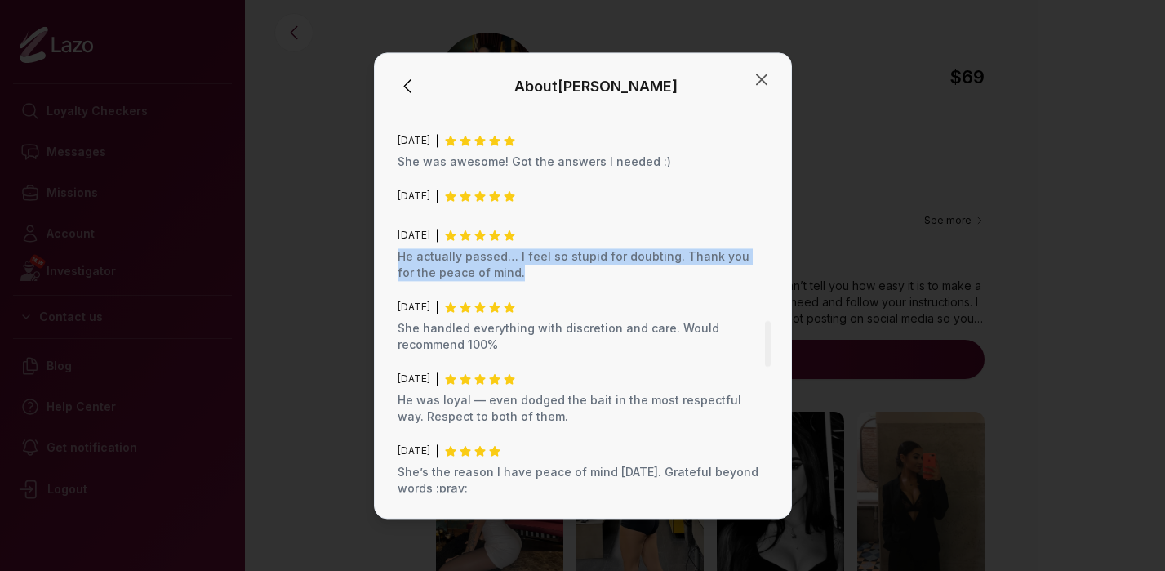
drag, startPoint x: 397, startPoint y: 154, endPoint x: 485, endPoint y: 177, distance: 90.3
click at [485, 248] on p "He actually passed… I feel so stupid for doubting. Thank you for the peace of m…" at bounding box center [582, 264] width 371 height 33
copy p "He actually passed… I feel so stupid for doubting. Thank you for the peace of m…"
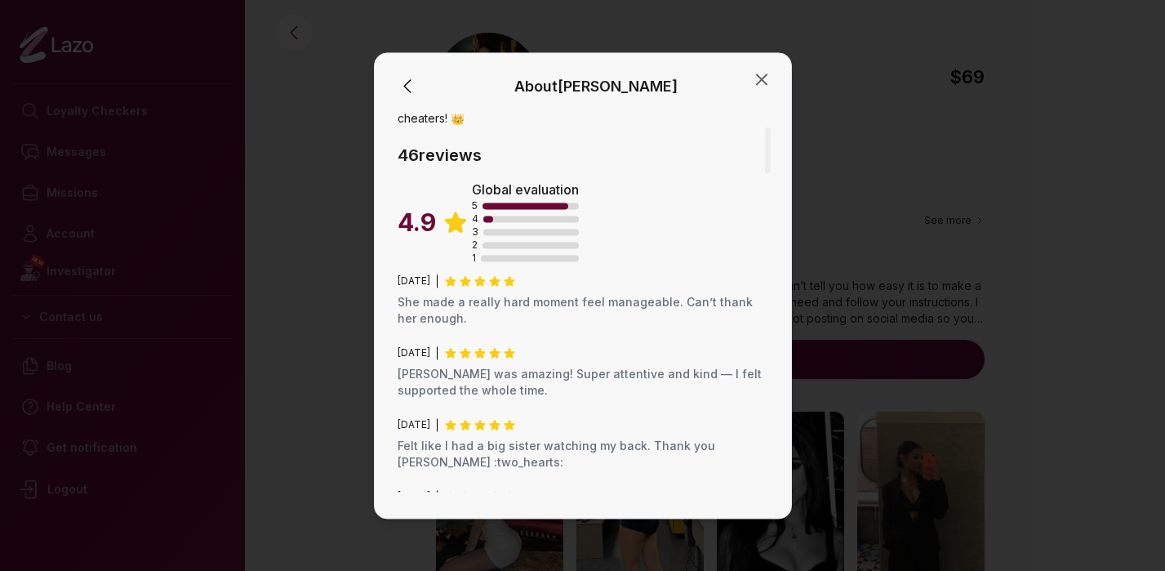
scroll to position [158, 0]
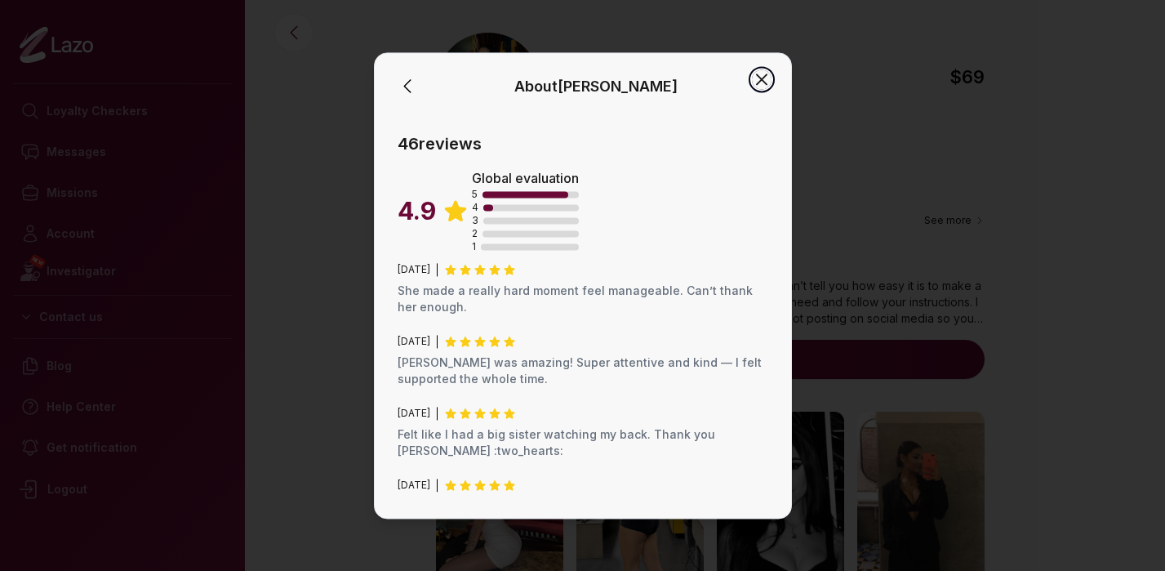
click at [758, 79] on icon "button" at bounding box center [762, 79] width 20 height 20
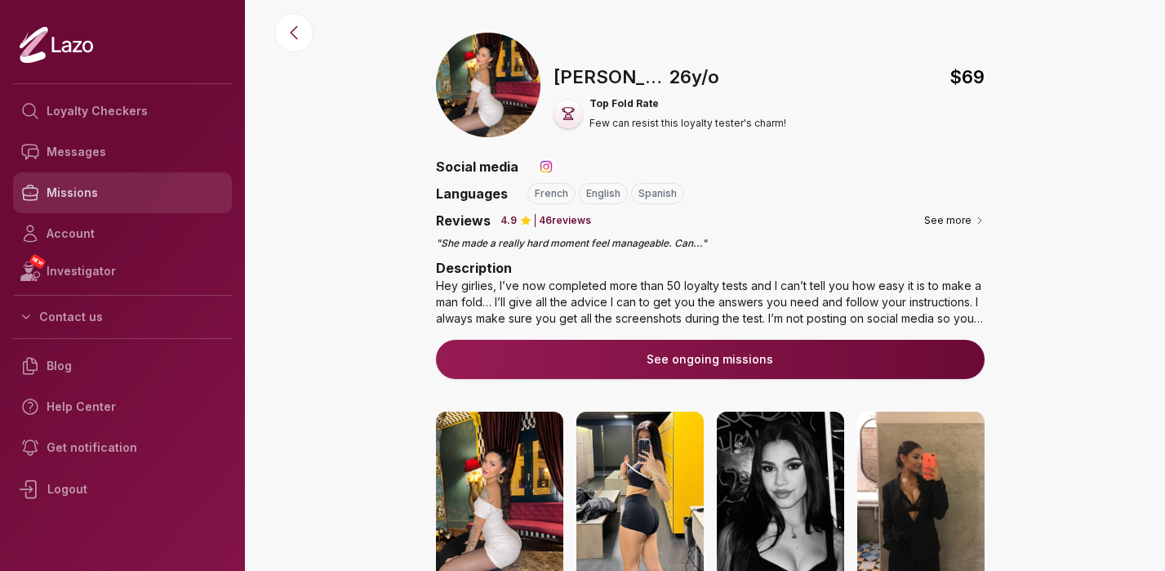
click at [60, 200] on link "Missions" at bounding box center [122, 192] width 219 height 41
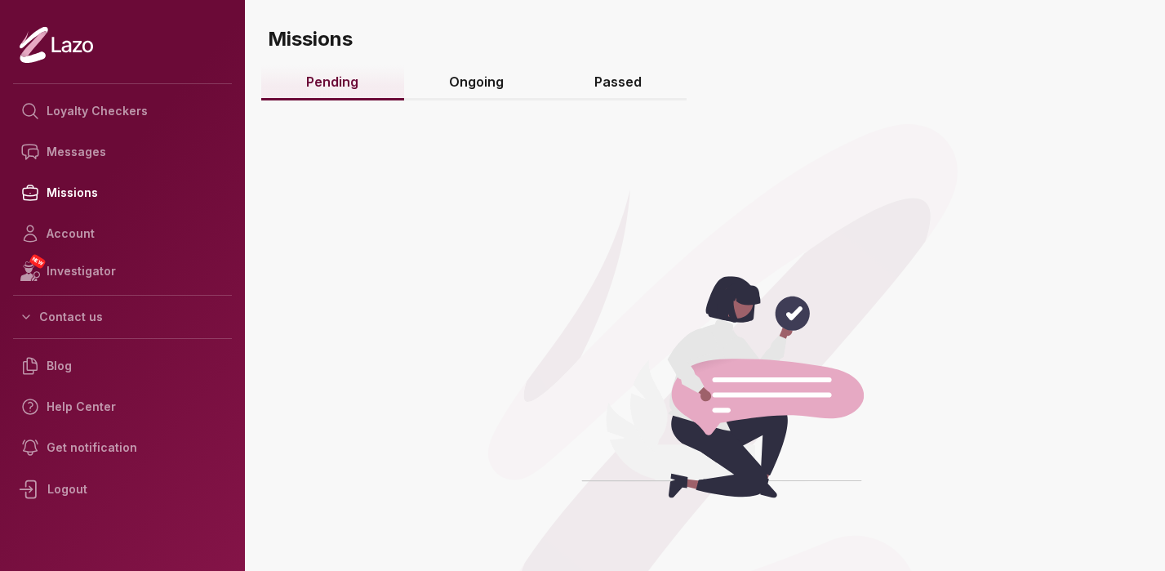
click at [472, 79] on link "Ongoing" at bounding box center [476, 82] width 145 height 35
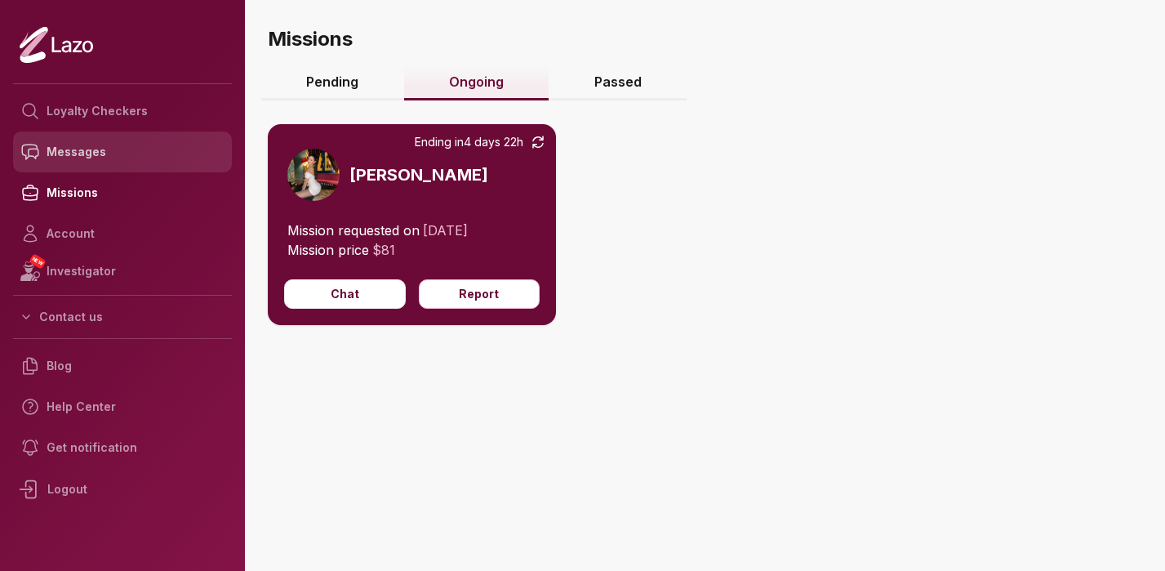
click at [108, 158] on link "Messages" at bounding box center [122, 151] width 219 height 41
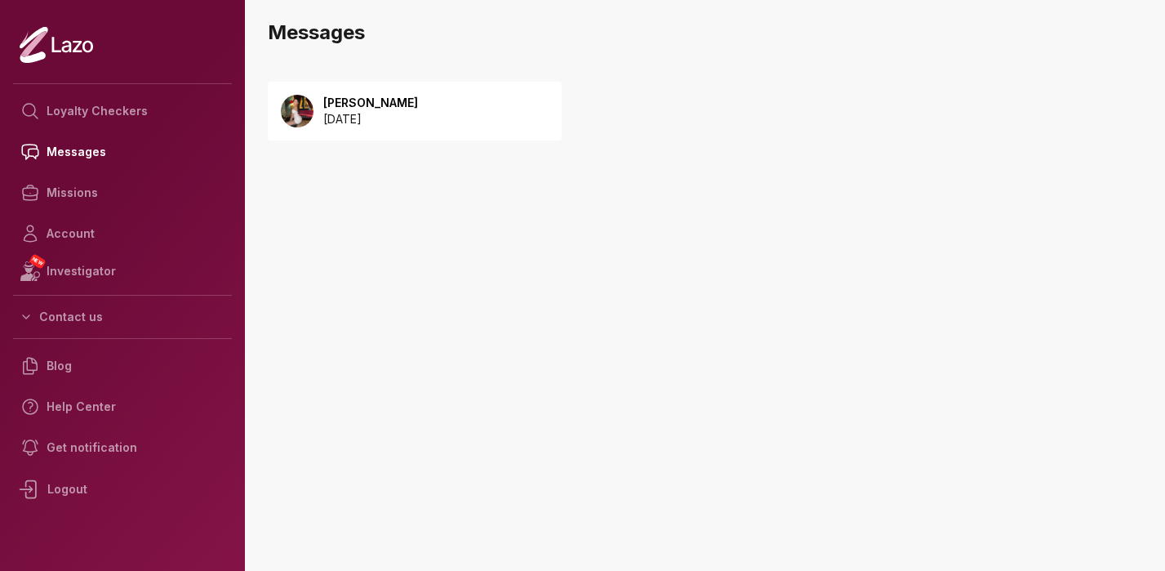
click at [349, 104] on p "[PERSON_NAME]" at bounding box center [370, 103] width 95 height 16
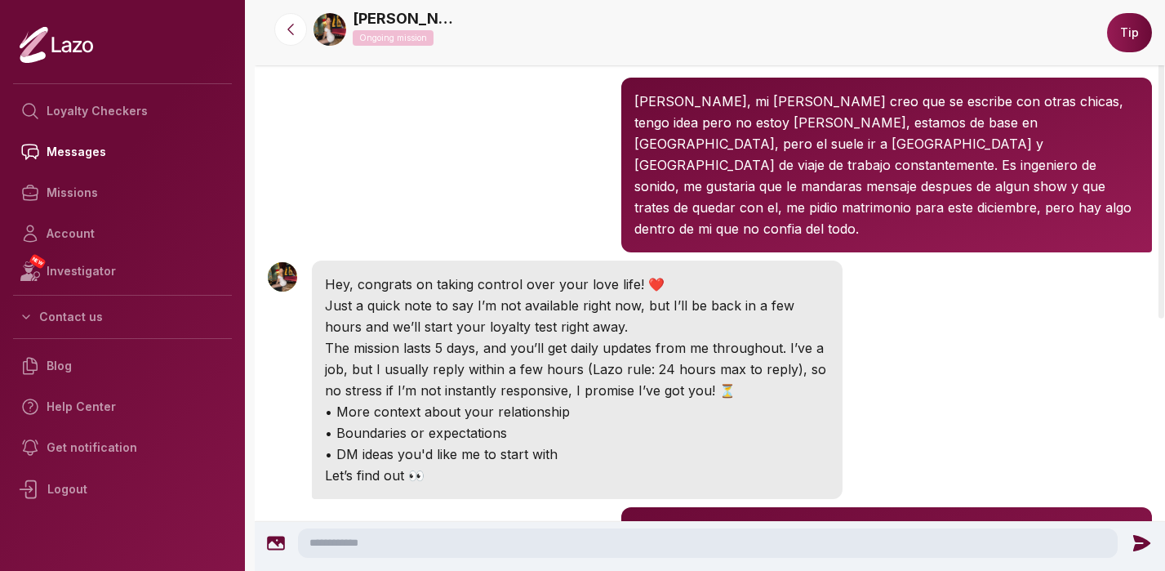
scroll to position [105, 0]
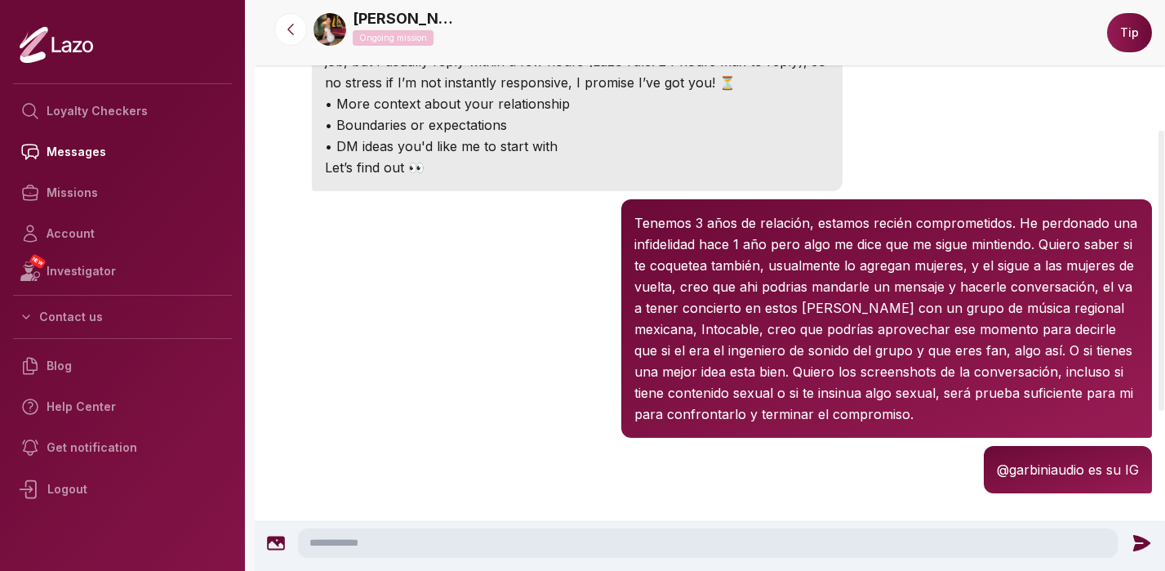
click at [327, 226] on div "[PERSON_NAME] 12:17 [PERSON_NAME], mi [PERSON_NAME] creo que se escribe con otr…" at bounding box center [710, 200] width 910 height 868
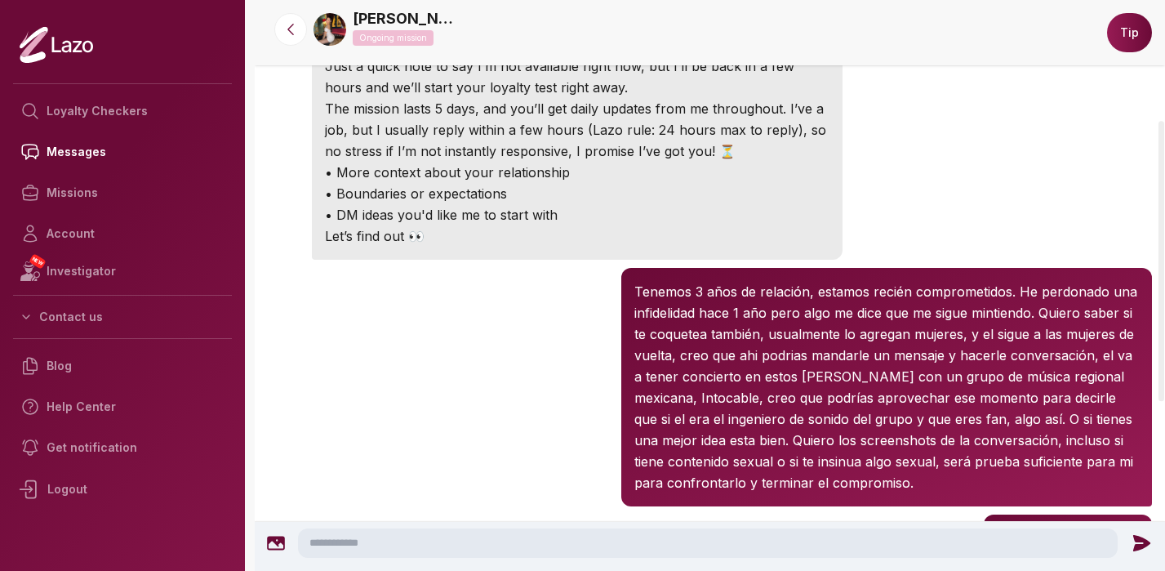
scroll to position [180, 0]
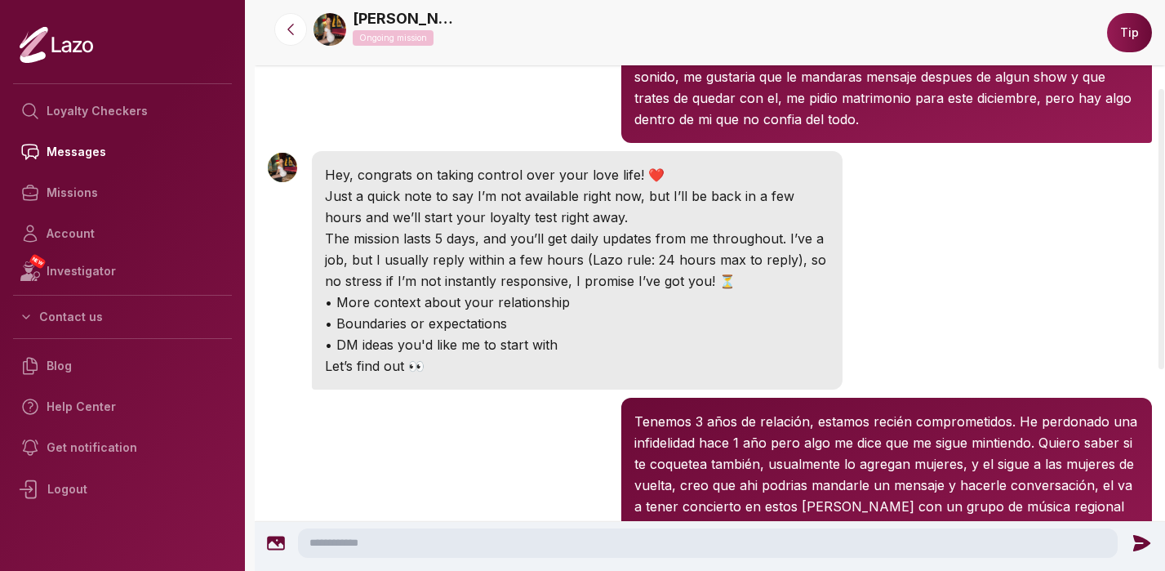
drag, startPoint x: 434, startPoint y: 342, endPoint x: 314, endPoint y: 156, distance: 221.4
click at [314, 156] on div "Hey, congrats on taking control over your love life! ❤️ Just a quick note to sa…" at bounding box center [577, 270] width 531 height 238
copy div "Hey, congrats on taking control over your love life! ❤️ Just a quick note to sa…"
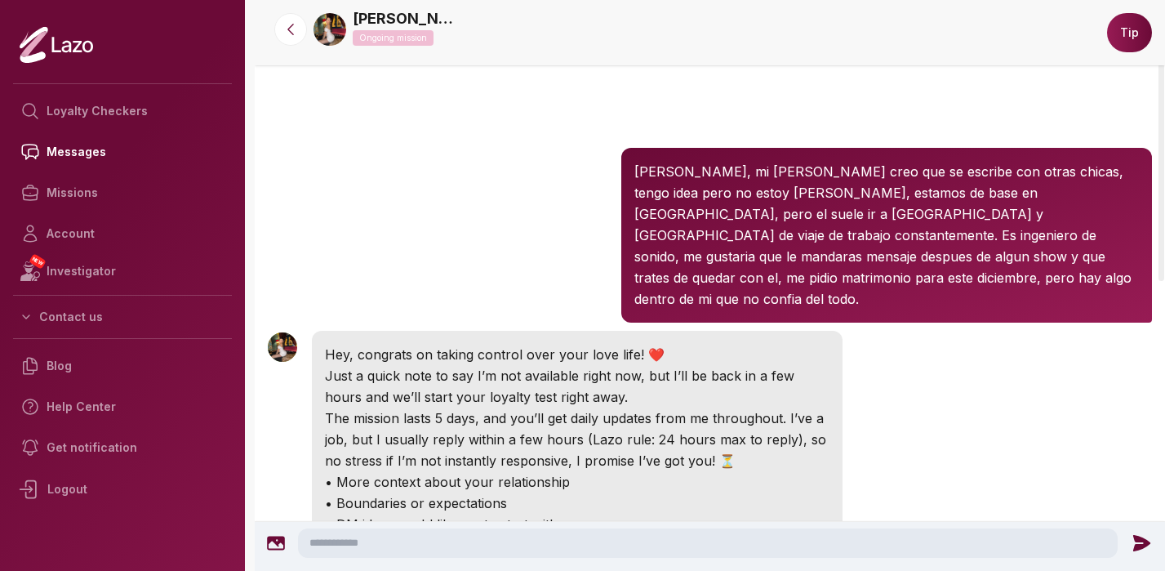
scroll to position [588, 0]
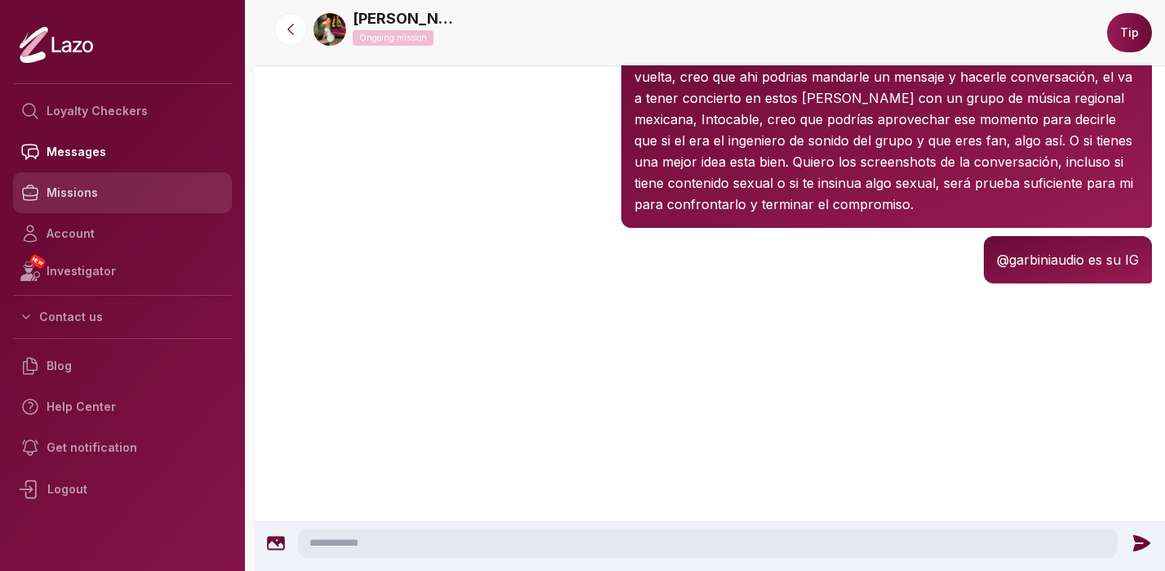
click at [71, 186] on link "Missions" at bounding box center [122, 192] width 219 height 41
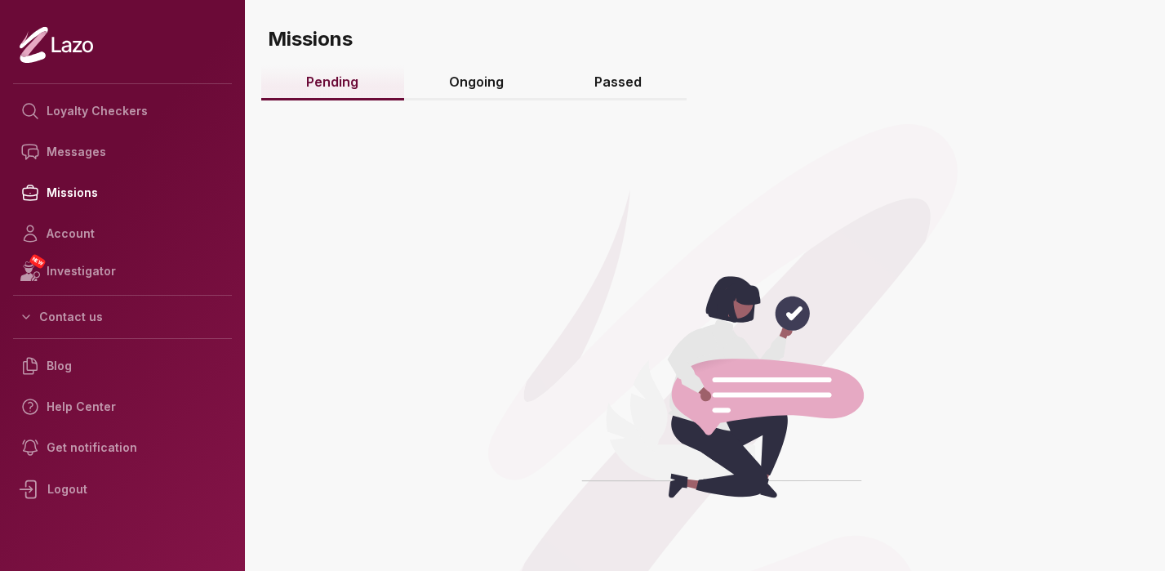
click at [628, 95] on link "Passed" at bounding box center [617, 82] width 138 height 35
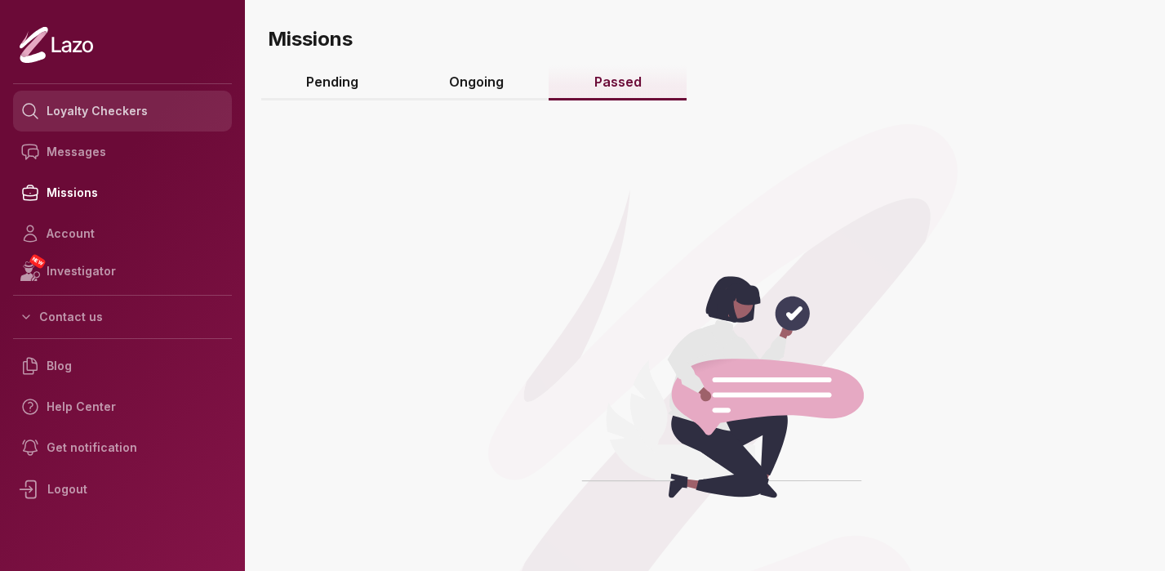
click at [123, 115] on link "Loyalty Checkers" at bounding box center [122, 111] width 219 height 41
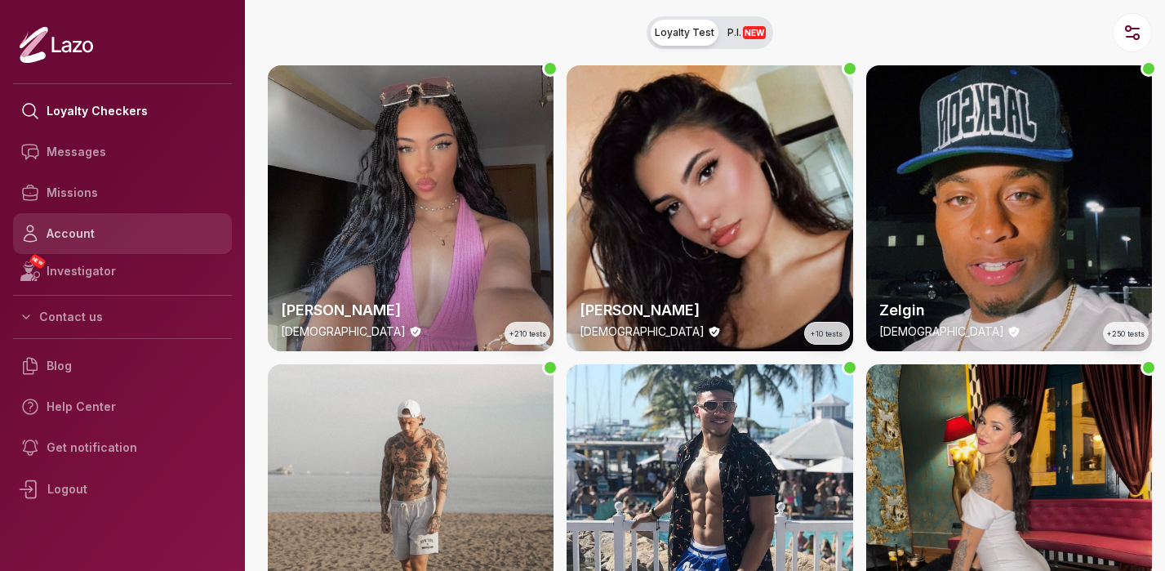
click at [90, 240] on link "Account" at bounding box center [122, 233] width 219 height 41
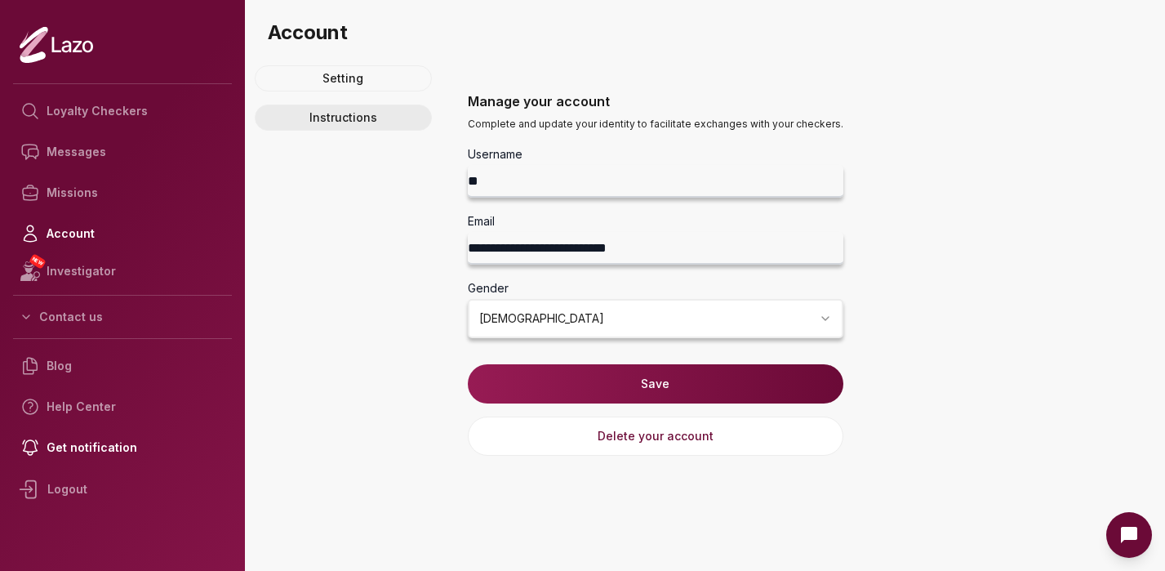
click at [349, 115] on link "Instructions" at bounding box center [343, 117] width 177 height 26
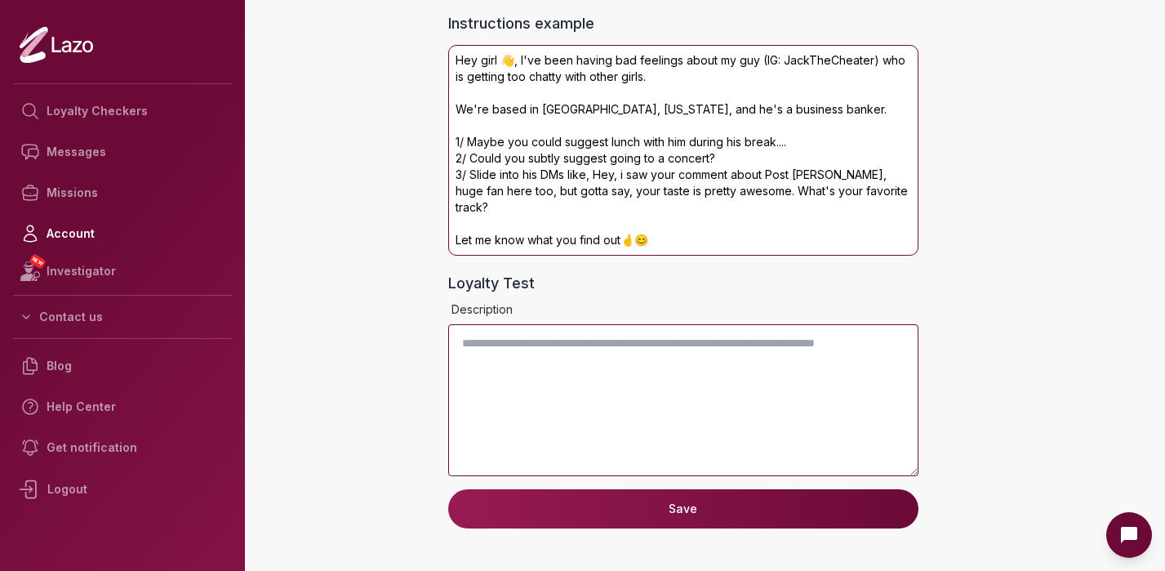
scroll to position [206, 0]
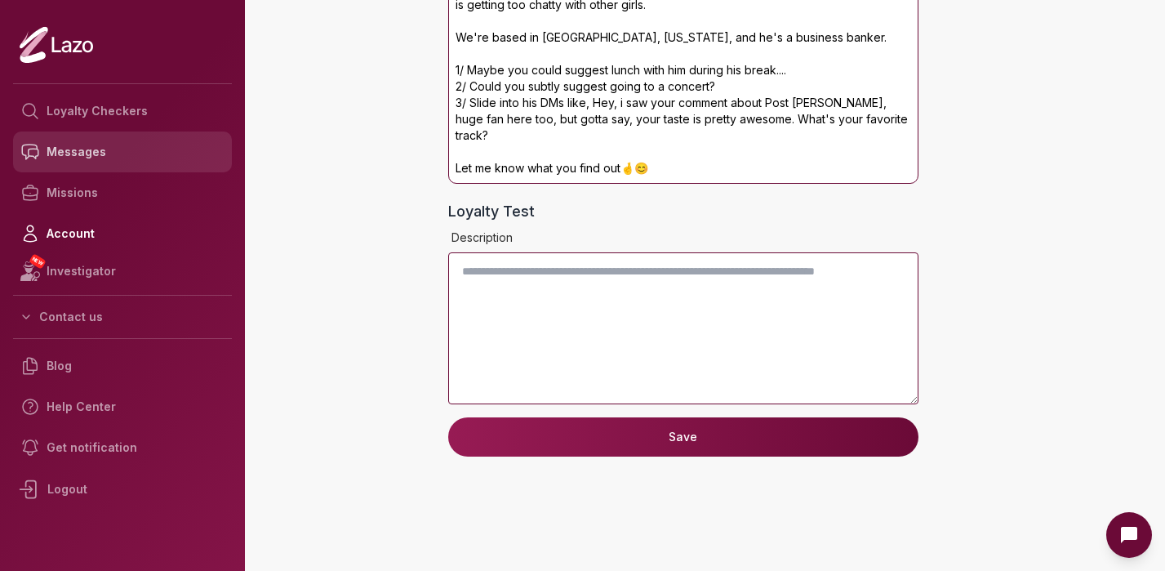
click at [72, 146] on link "Messages" at bounding box center [122, 151] width 219 height 41
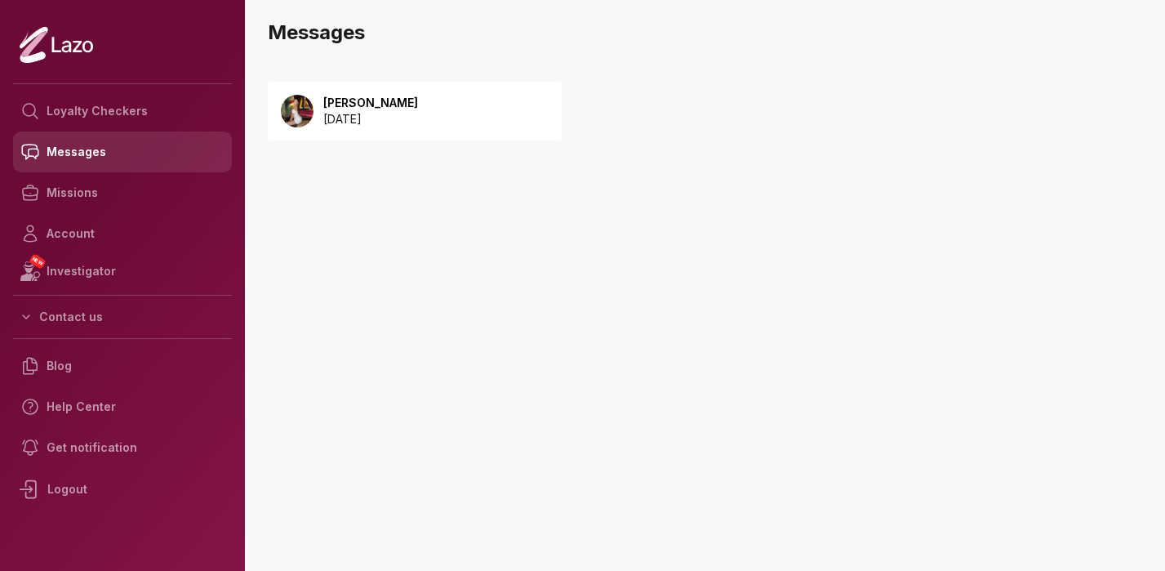
click at [70, 157] on link "Messages" at bounding box center [122, 151] width 219 height 41
click at [366, 124] on p "[DATE]" at bounding box center [370, 119] width 95 height 16
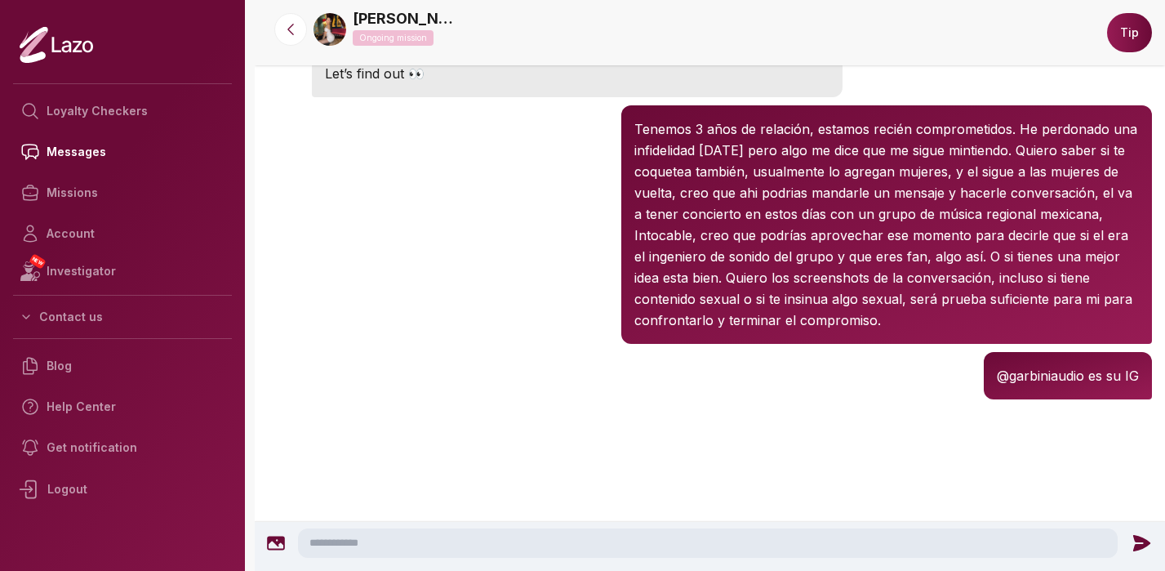
scroll to position [414, 0]
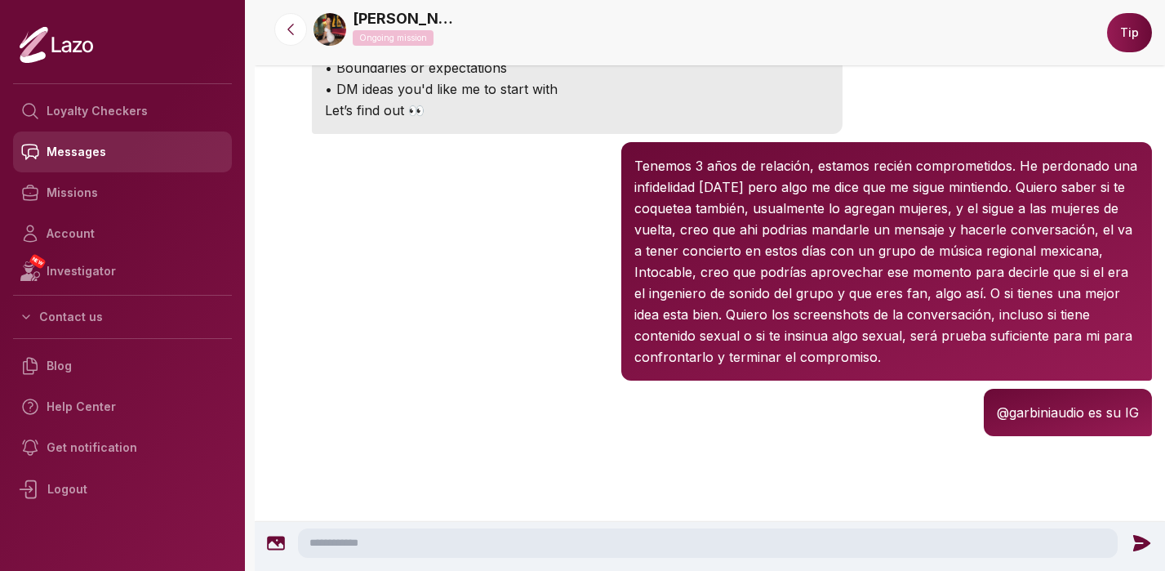
click at [52, 158] on link "Messages" at bounding box center [122, 151] width 219 height 41
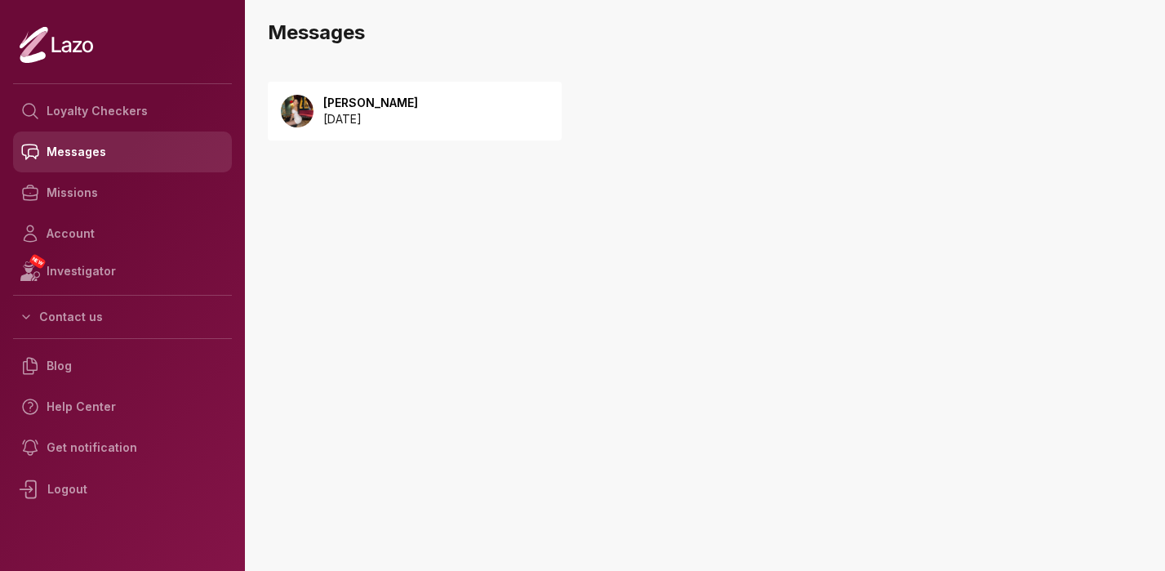
click at [97, 149] on link "Messages" at bounding box center [122, 151] width 219 height 41
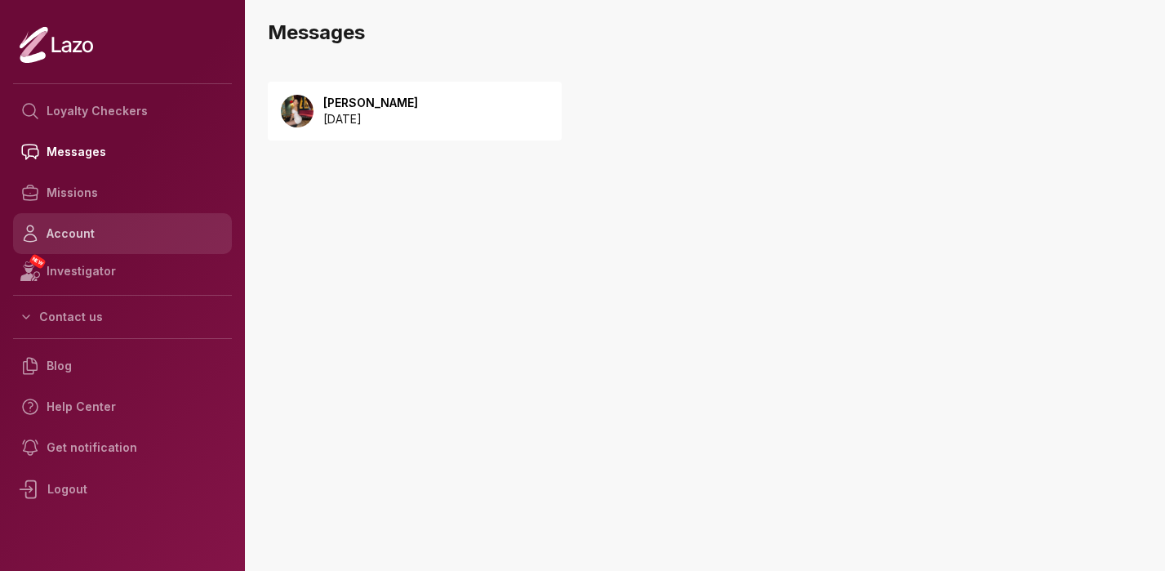
click at [59, 232] on link "Account" at bounding box center [122, 233] width 219 height 41
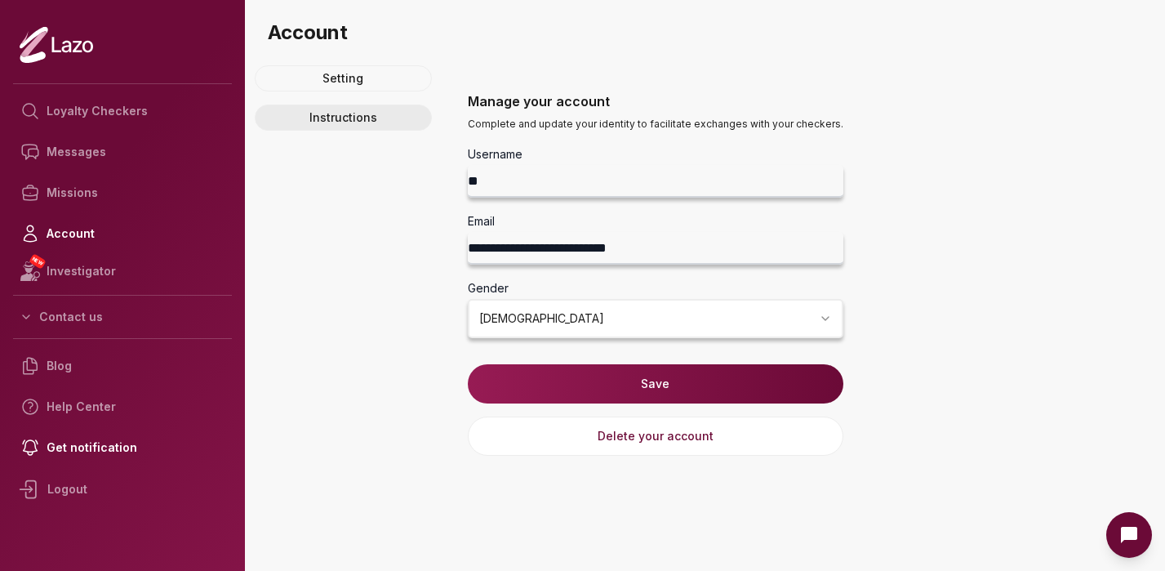
click at [337, 120] on link "Instructions" at bounding box center [343, 117] width 177 height 26
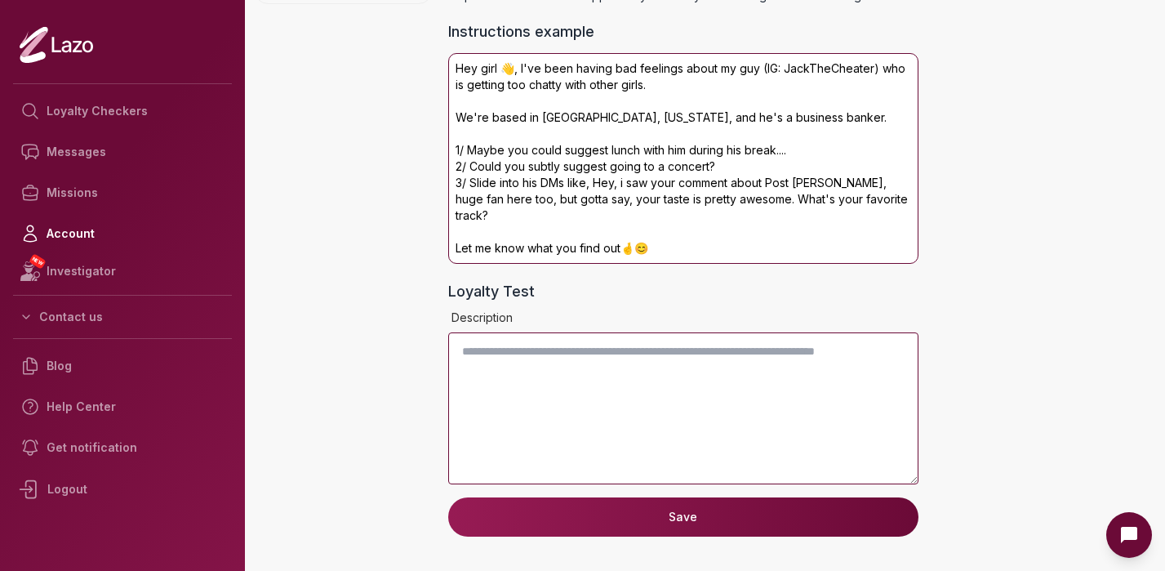
scroll to position [191, 0]
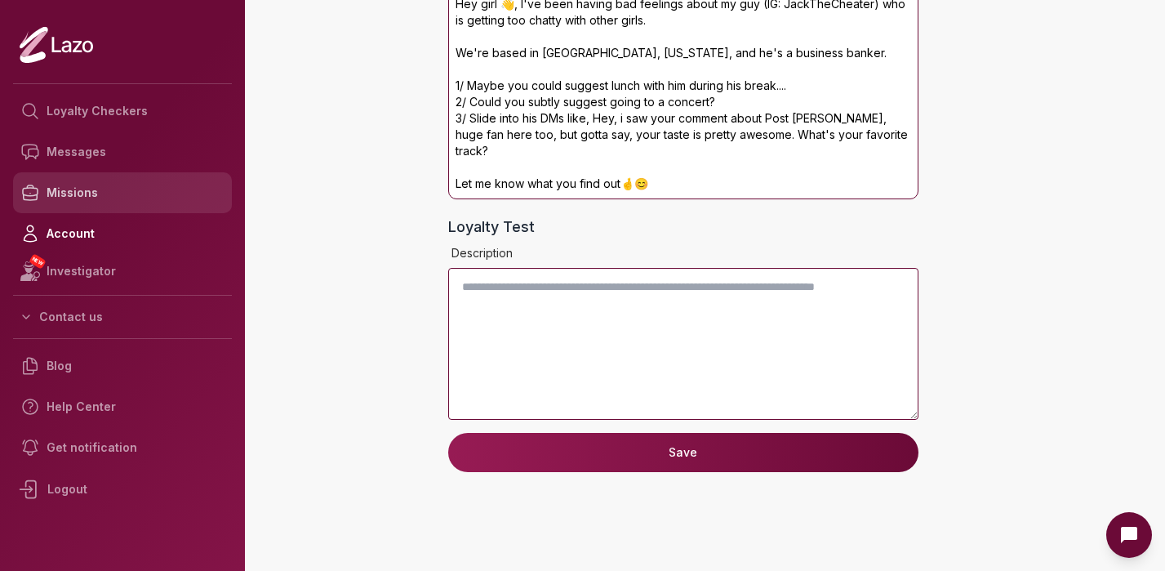
click at [64, 189] on link "Missions" at bounding box center [122, 192] width 219 height 41
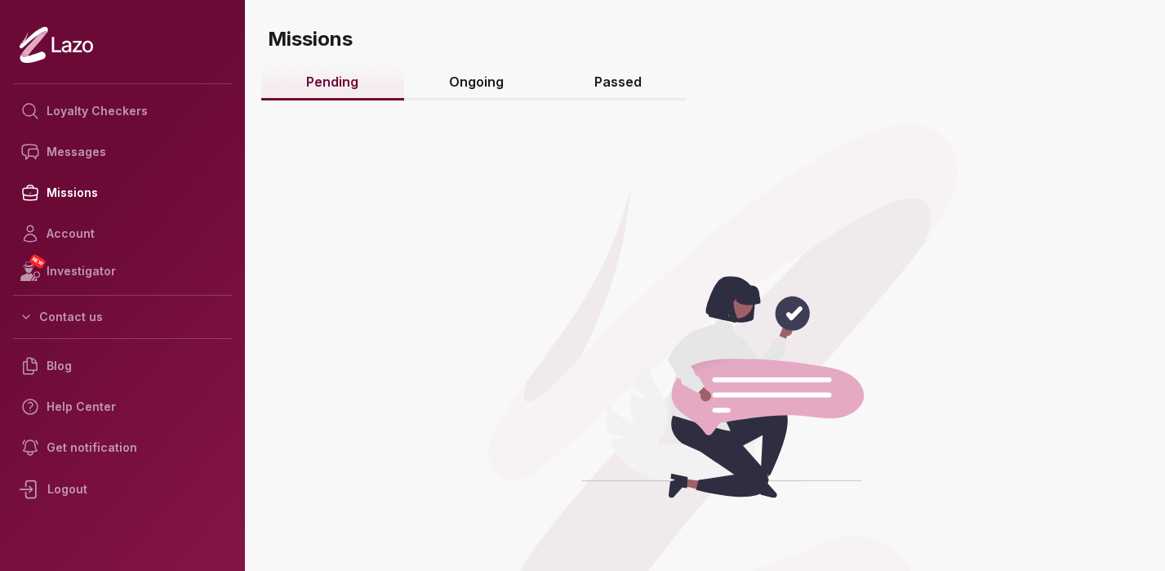
click at [472, 95] on link "Ongoing" at bounding box center [476, 82] width 145 height 35
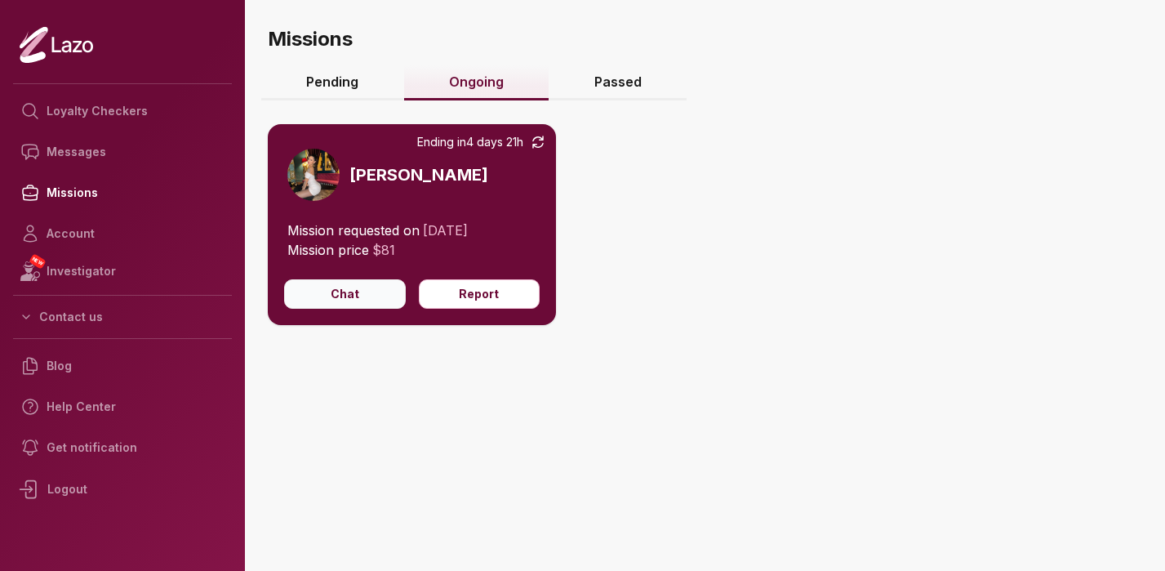
click at [361, 295] on button "Chat" at bounding box center [345, 293] width 122 height 29
